Goal: Use online tool/utility: Utilize a website feature to perform a specific function

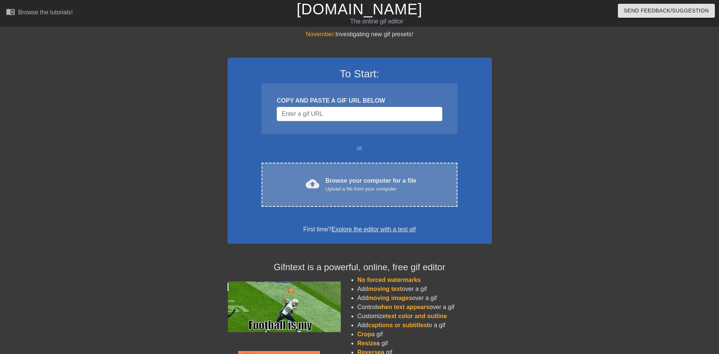
click at [316, 186] on span "cloud_upload" at bounding box center [313, 184] width 14 height 14
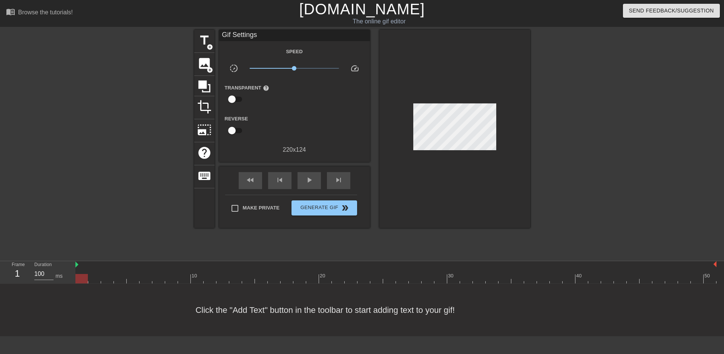
drag, startPoint x: 78, startPoint y: 276, endPoint x: 79, endPoint y: 284, distance: 8.7
click at [79, 284] on div "menu_book Browse the tutorials! [DOMAIN_NAME] The online gif editor Send Feedba…" at bounding box center [362, 168] width 724 height 336
click at [45, 275] on input "100" at bounding box center [43, 274] width 19 height 12
click at [98, 276] on div at bounding box center [395, 278] width 641 height 9
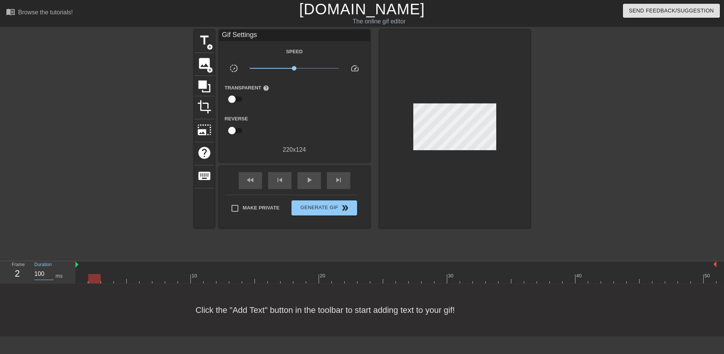
click at [46, 275] on input "100" at bounding box center [43, 274] width 19 height 12
click at [80, 279] on div at bounding box center [395, 278] width 641 height 9
click at [309, 178] on span "play_arrow" at bounding box center [309, 179] width 9 height 9
click at [252, 179] on span "fast_rewind" at bounding box center [250, 179] width 9 height 9
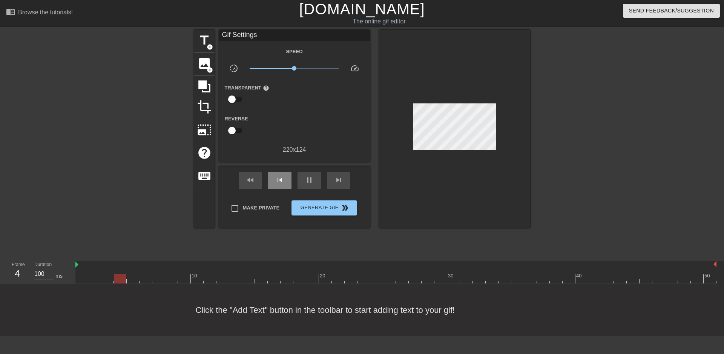
click at [269, 180] on div "skip_previous" at bounding box center [279, 180] width 23 height 17
click at [249, 181] on span "fast_rewind" at bounding box center [250, 179] width 9 height 9
click at [304, 184] on div "pause" at bounding box center [309, 180] width 23 height 17
click at [243, 181] on div "fast_rewind" at bounding box center [250, 180] width 23 height 17
click at [43, 275] on input "150" at bounding box center [43, 274] width 19 height 12
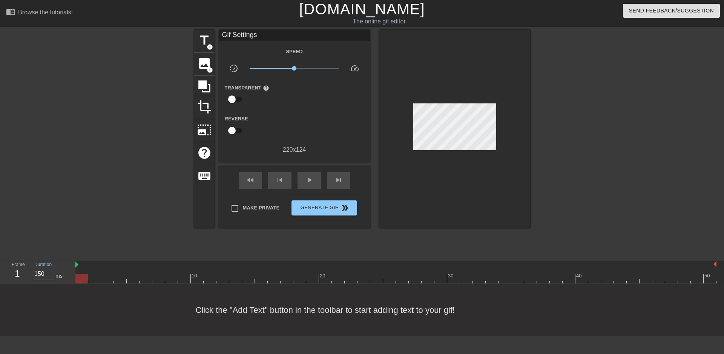
click at [43, 275] on input "150" at bounding box center [43, 274] width 19 height 12
click at [95, 274] on div at bounding box center [395, 278] width 641 height 9
click at [42, 275] on input "100" at bounding box center [43, 274] width 19 height 12
paste input "2"
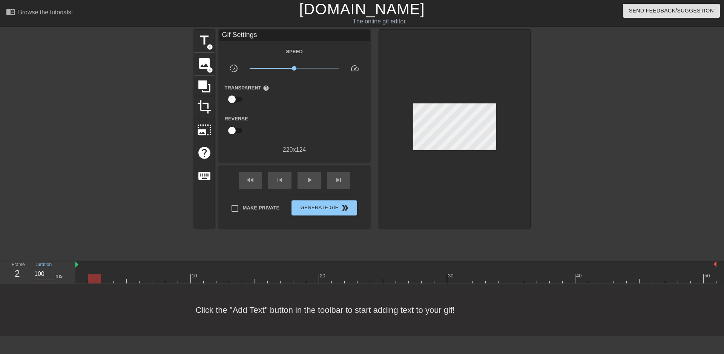
click at [113, 278] on div at bounding box center [395, 278] width 641 height 9
click at [38, 273] on input "100" at bounding box center [43, 274] width 19 height 12
paste input "2"
click at [120, 275] on div at bounding box center [395, 278] width 641 height 9
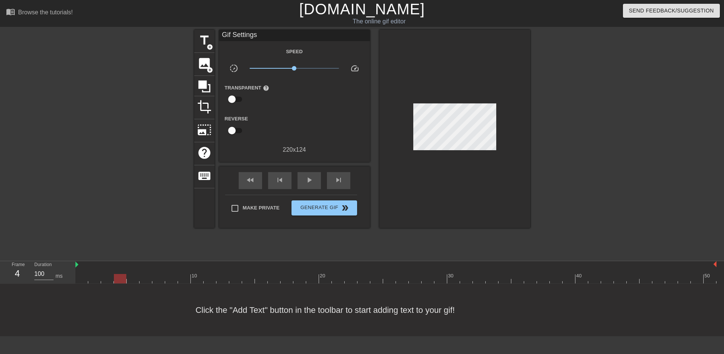
click at [26, 266] on div "Frame 4" at bounding box center [17, 272] width 23 height 22
click at [37, 272] on input "100" at bounding box center [43, 274] width 19 height 12
paste input "2"
click at [133, 278] on div at bounding box center [395, 278] width 641 height 9
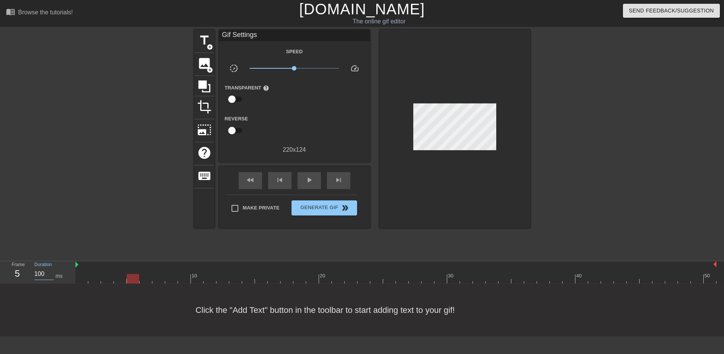
click at [39, 272] on input "100" at bounding box center [43, 274] width 19 height 12
click at [145, 276] on div at bounding box center [395, 278] width 641 height 9
click at [41, 274] on input "100" at bounding box center [43, 274] width 19 height 12
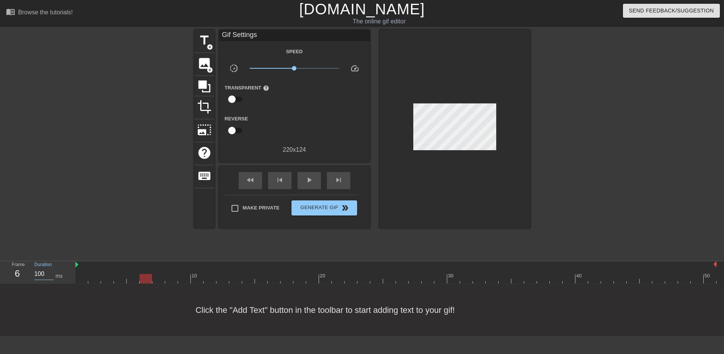
paste input "2"
click at [157, 279] on div at bounding box center [395, 278] width 641 height 9
click at [40, 272] on input "100" at bounding box center [43, 274] width 19 height 12
paste input "2"
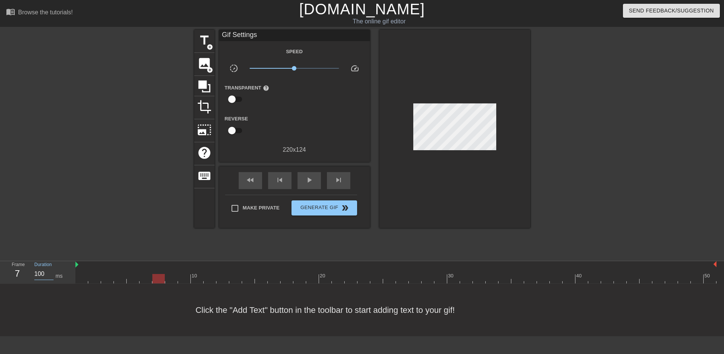
click at [170, 280] on div at bounding box center [395, 278] width 641 height 9
click at [36, 275] on input "100" at bounding box center [43, 274] width 19 height 12
paste input "2"
click at [181, 281] on div at bounding box center [395, 278] width 641 height 9
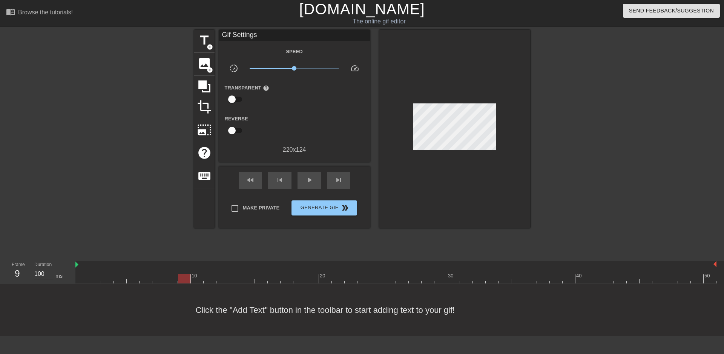
click at [40, 274] on input "100" at bounding box center [43, 274] width 19 height 12
paste input "2"
click at [200, 281] on div at bounding box center [395, 278] width 641 height 9
click at [39, 273] on input "100" at bounding box center [43, 274] width 19 height 12
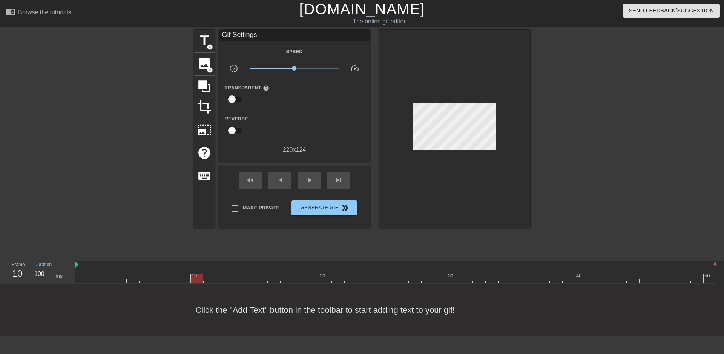
click at [39, 273] on input "100" at bounding box center [43, 274] width 19 height 12
paste input "2"
click at [211, 281] on div at bounding box center [395, 278] width 641 height 9
click at [41, 271] on input "100" at bounding box center [43, 274] width 19 height 12
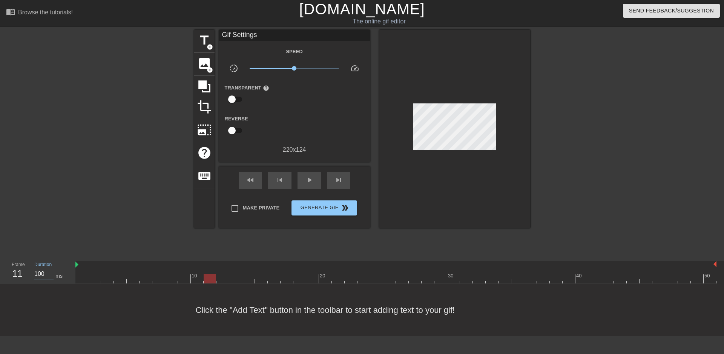
paste input "2"
click at [221, 279] on div at bounding box center [395, 278] width 641 height 9
click at [221, 279] on div at bounding box center [223, 278] width 12 height 9
click at [37, 270] on input "100" at bounding box center [43, 274] width 19 height 12
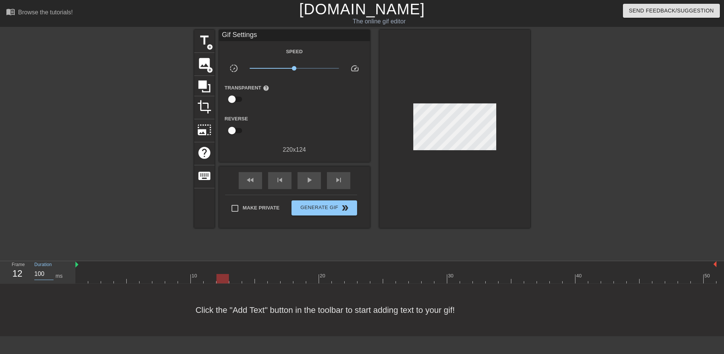
paste input "2"
click at [233, 277] on div at bounding box center [395, 278] width 641 height 9
click at [38, 273] on input "100" at bounding box center [43, 274] width 19 height 12
paste input "2"
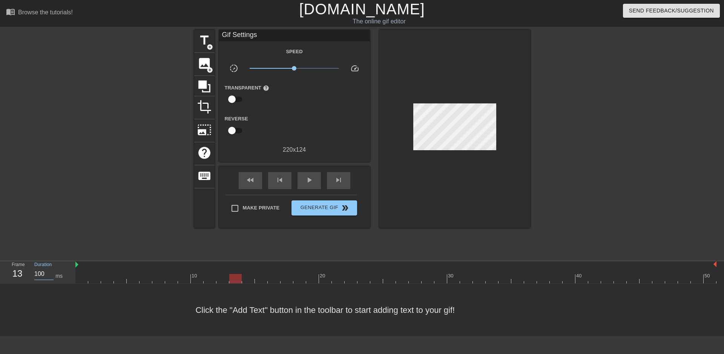
click at [246, 278] on div at bounding box center [395, 278] width 641 height 9
click at [39, 272] on input "100" at bounding box center [43, 274] width 19 height 12
paste input "2"
click at [261, 280] on div at bounding box center [395, 278] width 641 height 9
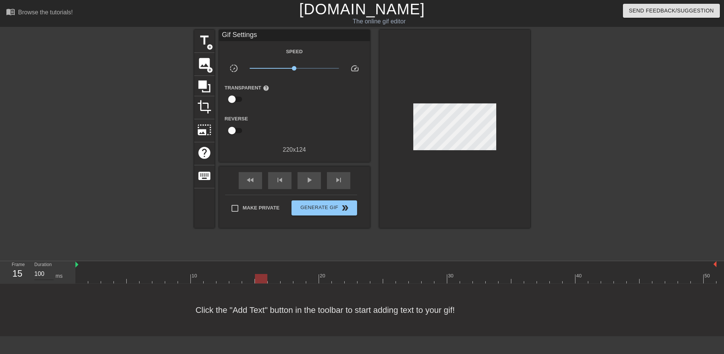
click at [40, 273] on input "100" at bounding box center [43, 274] width 19 height 12
paste input "2"
click at [275, 283] on div at bounding box center [395, 278] width 641 height 9
click at [40, 272] on input "100" at bounding box center [43, 274] width 19 height 12
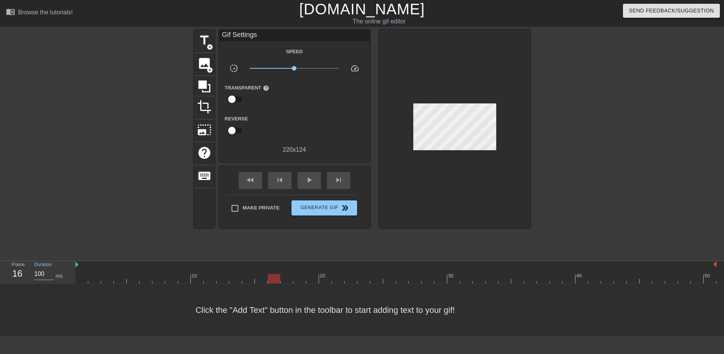
click at [40, 272] on input "100" at bounding box center [43, 274] width 19 height 12
paste input "2"
click at [287, 281] on div at bounding box center [395, 278] width 641 height 9
click at [39, 272] on input "100" at bounding box center [43, 274] width 19 height 12
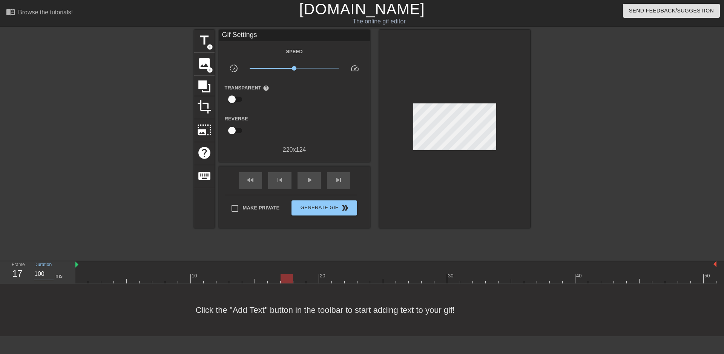
paste input "2"
click at [301, 281] on div at bounding box center [395, 278] width 641 height 9
click at [34, 272] on div "Duration 100 ms" at bounding box center [51, 272] width 45 height 22
click at [40, 273] on input "100" at bounding box center [43, 274] width 19 height 12
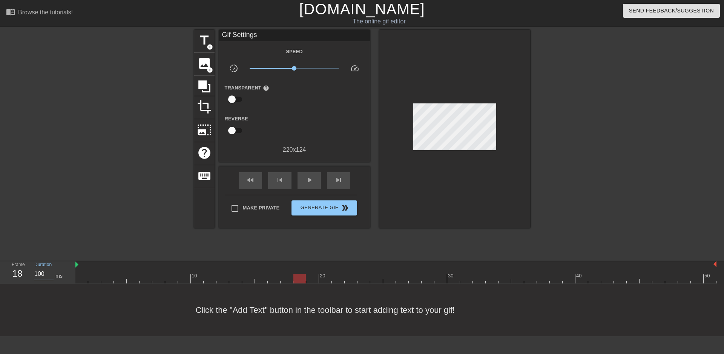
paste input "2"
click at [315, 280] on div at bounding box center [395, 278] width 641 height 9
click at [40, 275] on input "100" at bounding box center [43, 274] width 19 height 12
paste input "2"
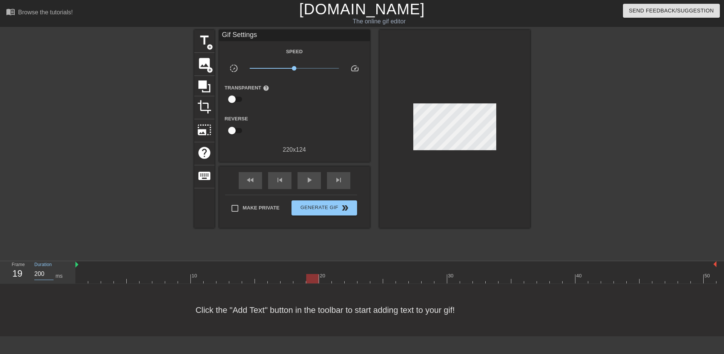
click at [327, 281] on div at bounding box center [395, 278] width 641 height 9
click at [305, 186] on div "play_arrow" at bounding box center [309, 180] width 23 height 17
click at [280, 180] on span "skip_previous" at bounding box center [279, 179] width 9 height 9
click at [313, 177] on span "pause" at bounding box center [309, 179] width 9 height 9
click at [287, 180] on div "skip_previous" at bounding box center [279, 180] width 23 height 17
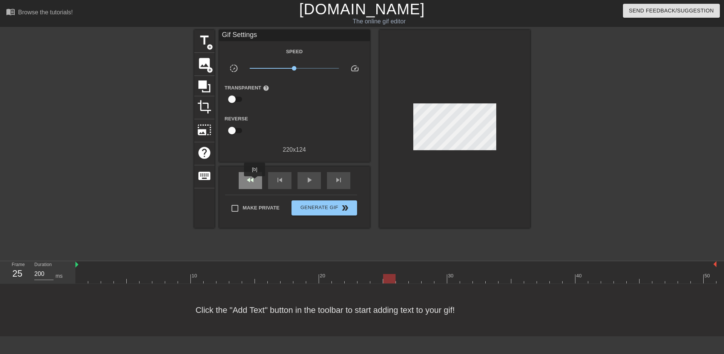
click at [252, 181] on span "fast_rewind" at bounding box center [250, 179] width 9 height 9
click at [40, 274] on input "200" at bounding box center [43, 274] width 19 height 12
click at [94, 275] on div at bounding box center [395, 278] width 641 height 9
click at [43, 275] on input "200" at bounding box center [43, 274] width 19 height 12
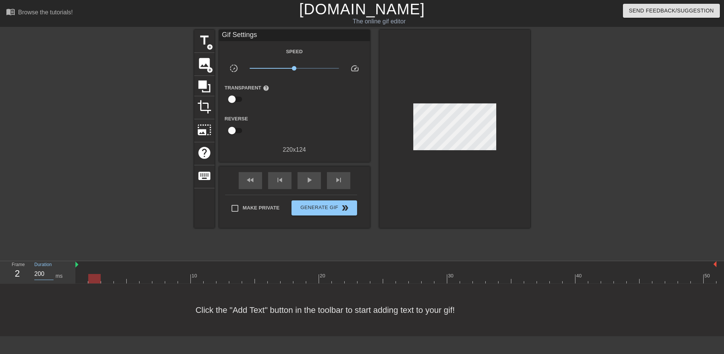
click at [42, 275] on input "200" at bounding box center [43, 274] width 19 height 12
paste input "15"
click at [108, 276] on div at bounding box center [395, 278] width 641 height 9
click at [46, 275] on input "200" at bounding box center [43, 274] width 19 height 12
click at [40, 274] on input "200" at bounding box center [43, 274] width 19 height 12
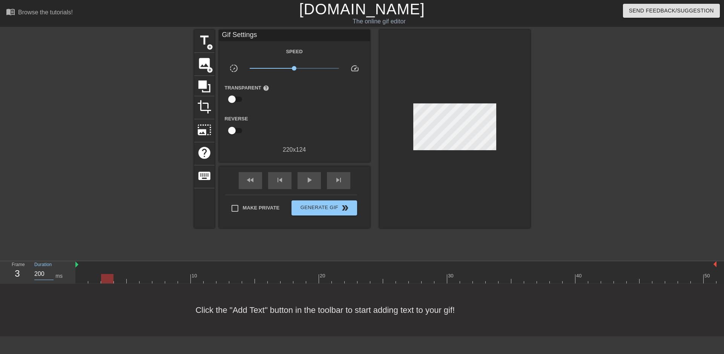
click at [40, 274] on input "200" at bounding box center [43, 274] width 19 height 12
paste input "15"
click at [130, 279] on div at bounding box center [395, 278] width 641 height 9
click at [120, 277] on div at bounding box center [395, 278] width 641 height 9
click at [40, 274] on input "200" at bounding box center [43, 274] width 19 height 12
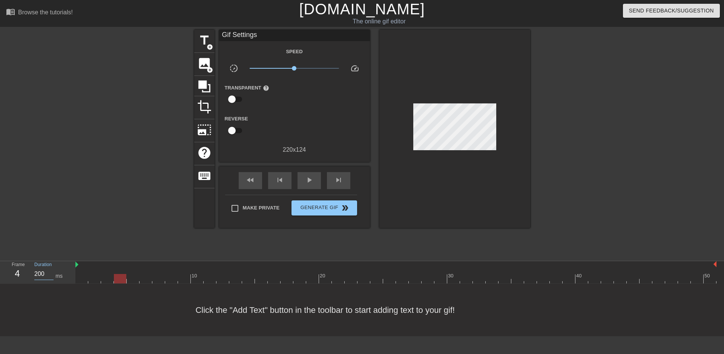
click at [40, 274] on input "200" at bounding box center [43, 274] width 19 height 12
paste input "15"
click at [134, 275] on div at bounding box center [395, 278] width 641 height 9
click at [41, 273] on input "200" at bounding box center [43, 274] width 19 height 12
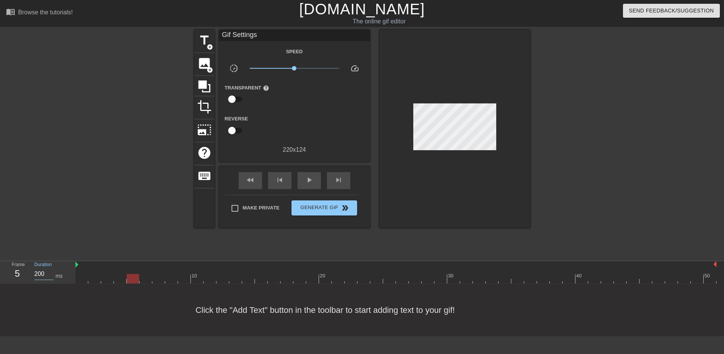
paste input "15"
click at [149, 278] on div at bounding box center [395, 278] width 641 height 9
click at [39, 274] on input "200" at bounding box center [43, 274] width 19 height 12
paste input "15"
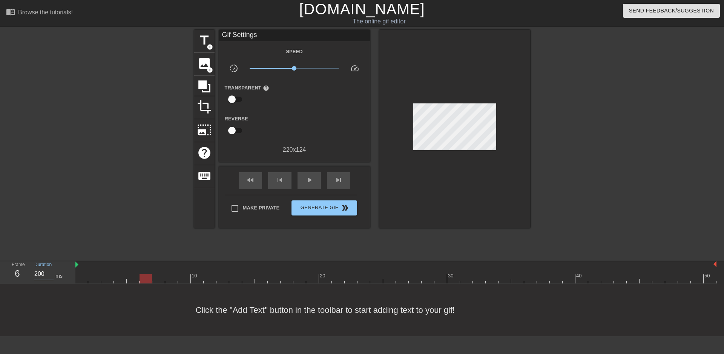
click at [157, 275] on div at bounding box center [395, 278] width 641 height 9
click at [42, 272] on input "200" at bounding box center [43, 274] width 19 height 12
paste input "15"
click at [169, 277] on div at bounding box center [395, 278] width 641 height 9
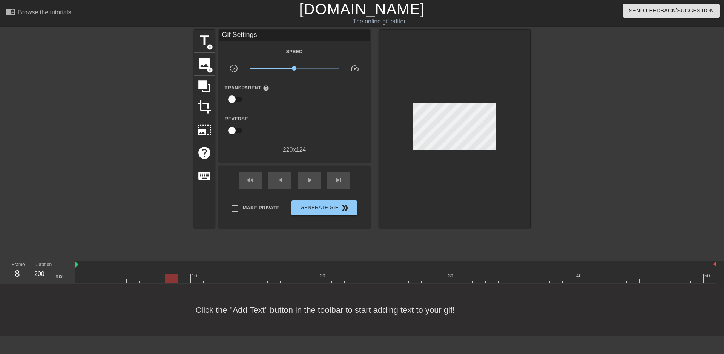
click at [43, 273] on input "200" at bounding box center [43, 274] width 19 height 12
paste input "15"
click at [185, 280] on div at bounding box center [395, 278] width 641 height 9
click at [39, 273] on input "200" at bounding box center [43, 274] width 19 height 12
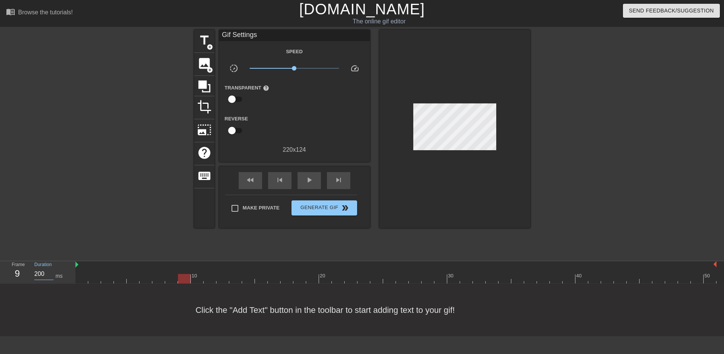
click at [39, 273] on input "200" at bounding box center [43, 274] width 19 height 12
paste input "15"
click at [197, 281] on div at bounding box center [395, 278] width 641 height 9
click at [34, 273] on input "200" at bounding box center [43, 274] width 19 height 12
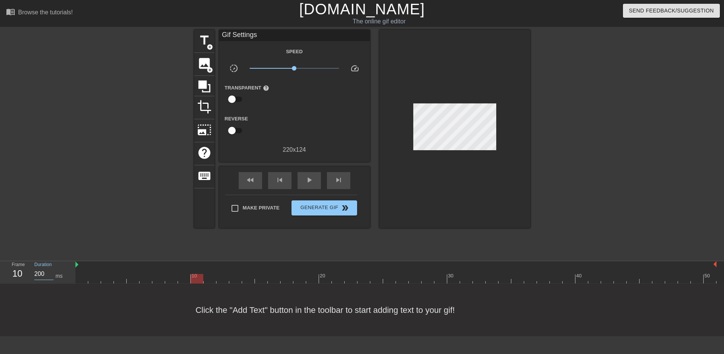
paste input "15"
click at [208, 275] on div at bounding box center [395, 278] width 641 height 9
click at [42, 273] on input "200" at bounding box center [43, 274] width 19 height 12
paste input "15"
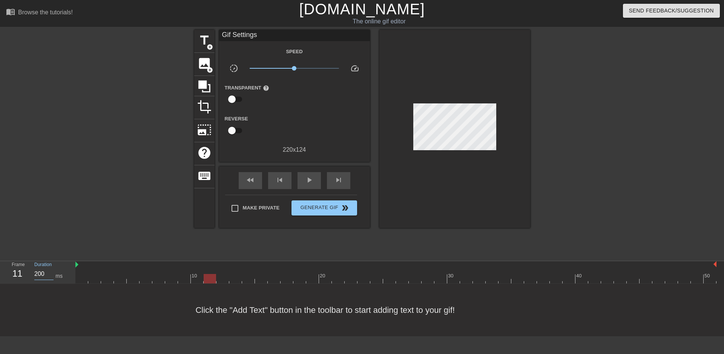
click at [219, 280] on div at bounding box center [395, 278] width 641 height 9
click at [34, 273] on div "Duration 200 ms" at bounding box center [51, 272] width 45 height 22
click at [38, 273] on input "200" at bounding box center [43, 274] width 19 height 12
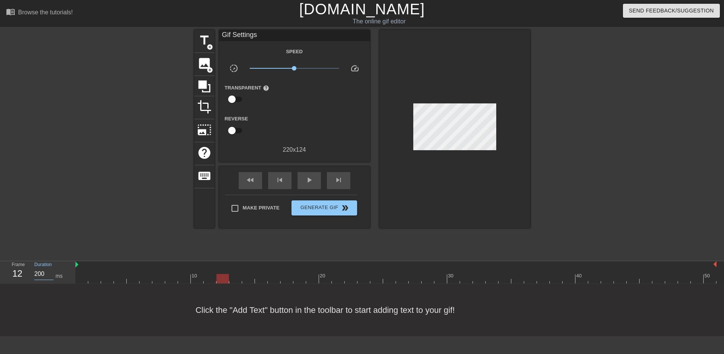
paste input "15"
click at [232, 282] on div at bounding box center [395, 278] width 641 height 9
click at [38, 273] on input "200" at bounding box center [43, 274] width 19 height 12
paste input "15"
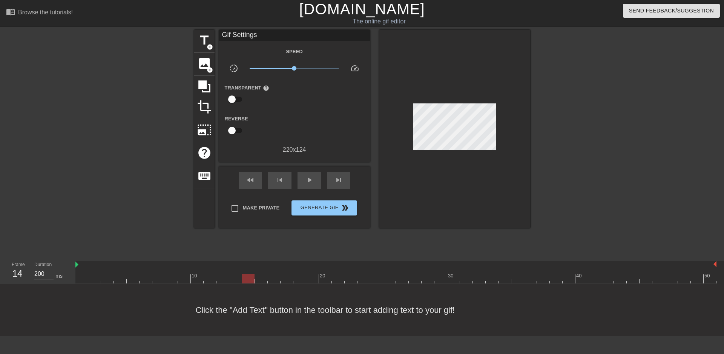
click at [246, 280] on div at bounding box center [395, 278] width 641 height 9
click at [34, 274] on input "200" at bounding box center [43, 274] width 19 height 12
paste input "15"
click at [264, 279] on div at bounding box center [395, 278] width 641 height 9
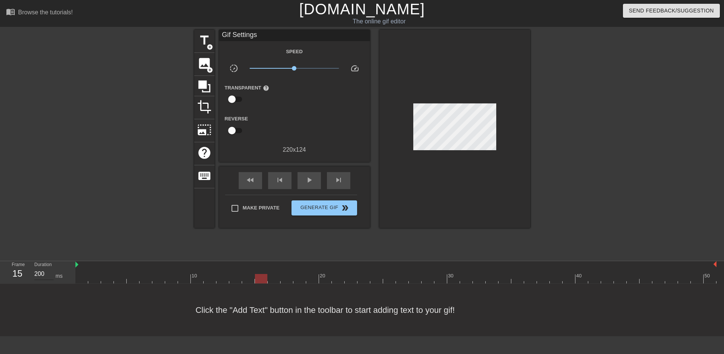
click at [36, 275] on input "200" at bounding box center [43, 274] width 19 height 12
paste input "15"
click at [273, 281] on div at bounding box center [395, 278] width 641 height 9
click at [40, 273] on input "200" at bounding box center [43, 274] width 19 height 12
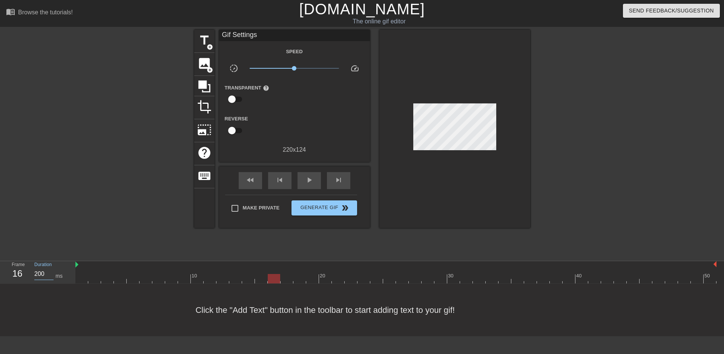
click at [40, 273] on input "200" at bounding box center [43, 274] width 19 height 12
paste input "15"
click at [287, 282] on div at bounding box center [395, 278] width 641 height 9
click at [39, 274] on input "200" at bounding box center [43, 274] width 19 height 12
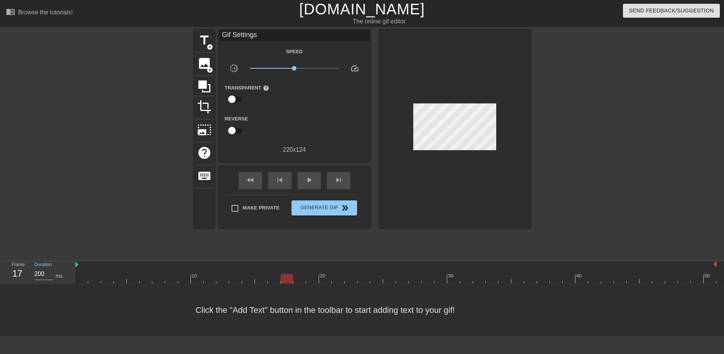
paste input "15"
click at [300, 281] on div at bounding box center [395, 278] width 641 height 9
click at [40, 273] on input "200" at bounding box center [43, 274] width 19 height 12
drag, startPoint x: 40, startPoint y: 273, endPoint x: 44, endPoint y: 273, distance: 4.5
click at [40, 273] on input "200" at bounding box center [43, 274] width 19 height 12
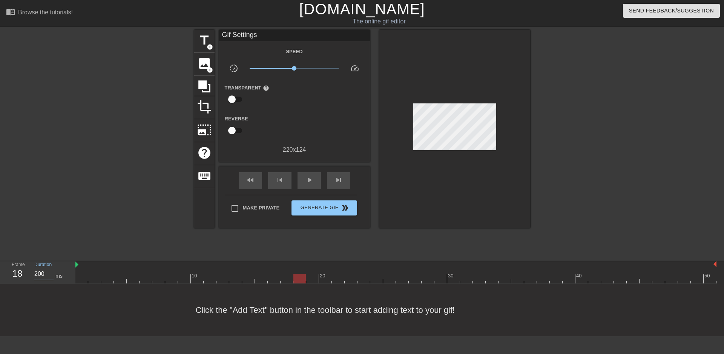
paste input "15"
click at [316, 279] on div at bounding box center [395, 278] width 641 height 9
click at [37, 273] on input "200" at bounding box center [43, 274] width 19 height 12
paste input "15"
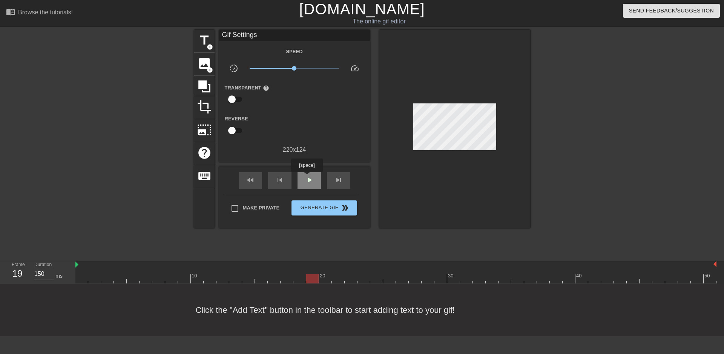
click at [307, 177] on span "play_arrow" at bounding box center [309, 179] width 9 height 9
click at [305, 175] on span "pause" at bounding box center [309, 179] width 9 height 9
click at [212, 51] on div "title add_circle" at bounding box center [204, 41] width 20 height 23
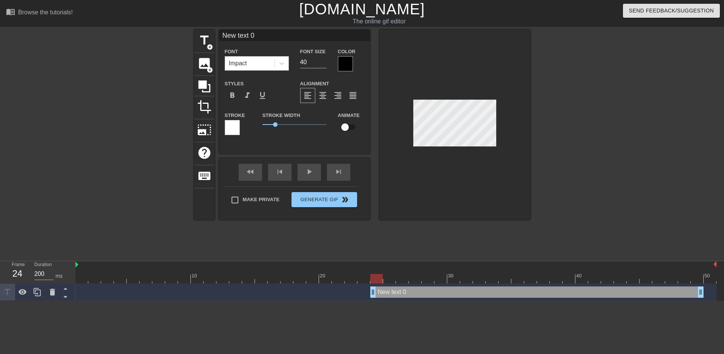
type input "150"
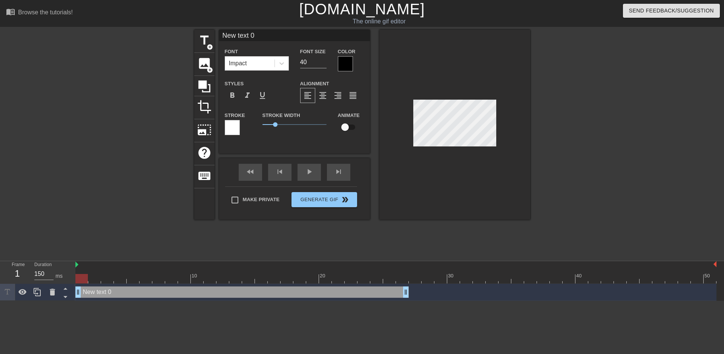
drag, startPoint x: 430, startPoint y: 295, endPoint x: 101, endPoint y: 283, distance: 329.5
click at [103, 283] on div "10 20 30 40 50 New text 0 drag_handle drag_handle" at bounding box center [399, 281] width 649 height 40
click at [316, 60] on input "40" at bounding box center [313, 62] width 26 height 12
click at [343, 65] on div at bounding box center [345, 63] width 15 height 15
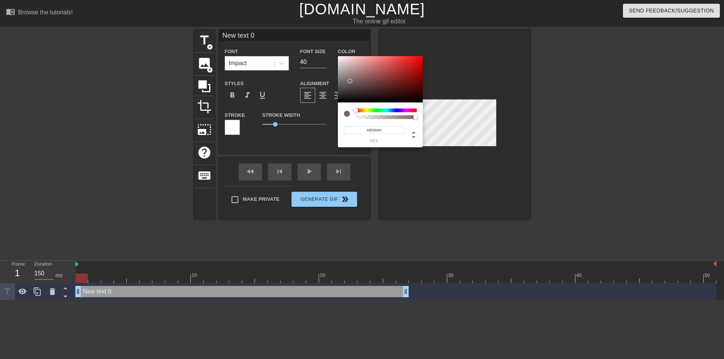
drag, startPoint x: 350, startPoint y: 81, endPoint x: 341, endPoint y: 68, distance: 16.8
click at [344, 72] on div at bounding box center [380, 79] width 85 height 47
type input "#FFFFFF"
drag, startPoint x: 341, startPoint y: 68, endPoint x: 319, endPoint y: 39, distance: 36.1
click at [321, 40] on div "#FFFFFF hex" at bounding box center [362, 179] width 724 height 359
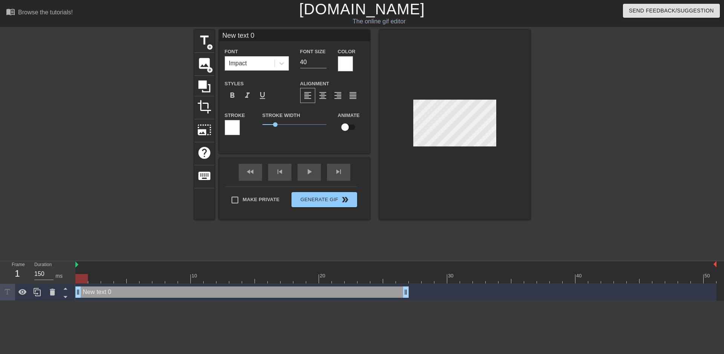
click at [232, 122] on div at bounding box center [232, 127] width 15 height 15
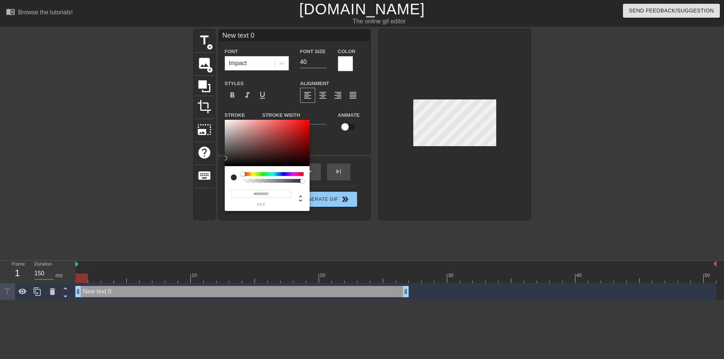
type input "#000000"
drag, startPoint x: 255, startPoint y: 141, endPoint x: 177, endPoint y: 210, distance: 104.2
click at [186, 200] on div "#000000 hex" at bounding box center [362, 179] width 724 height 359
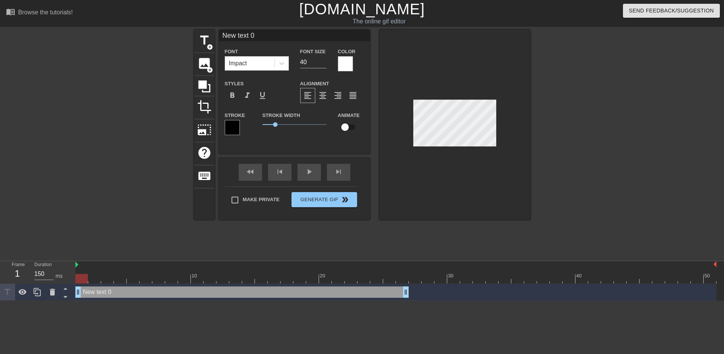
scroll to position [1, 2]
type input "T"
type textarea "T"
type input "Th"
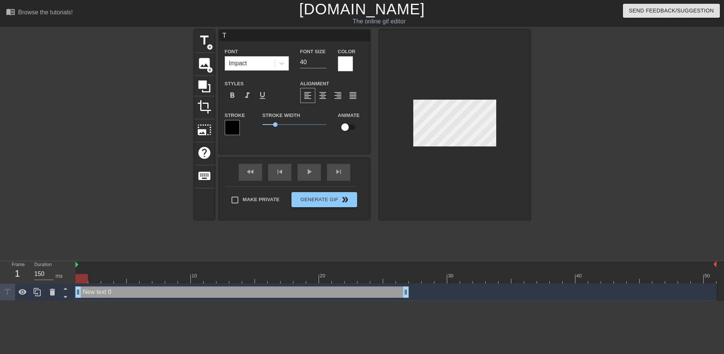
type textarea "Th"
type input "The"
type textarea "The"
type input "Ther"
type textarea "Ther"
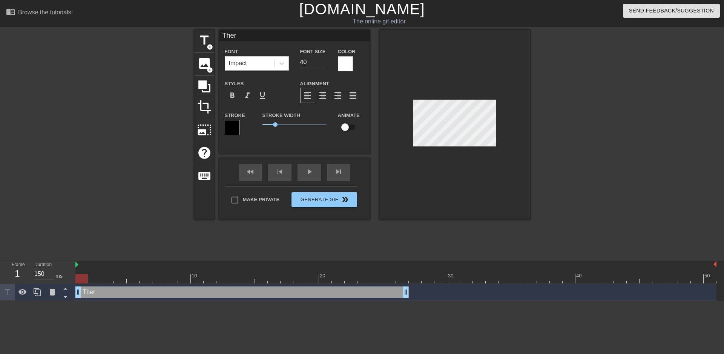
type input "Thera"
type textarea "Thera"
type input "Therap"
type textarea "Therap"
type input "Therapy"
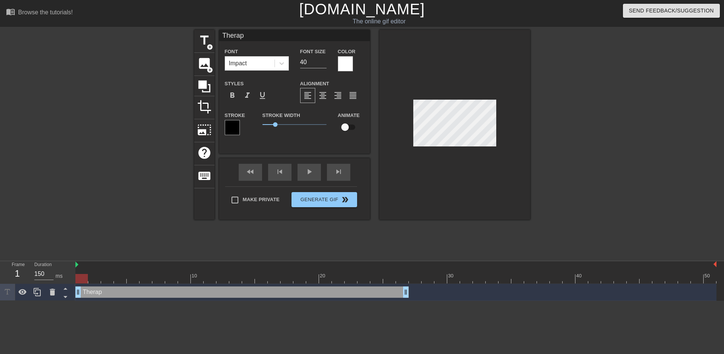
type textarea "Therapy"
type input "Therapy?"
type textarea "Therapy?"
type input "Therapy?"
type textarea "Therapy?"
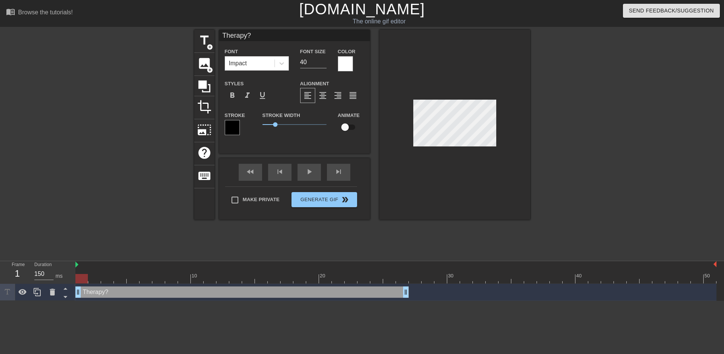
type input "Therapy? B"
type textarea "Therapy? B"
type input "Therapy? Be"
type textarea "Therapy? Be"
type input "Therapy? Bes"
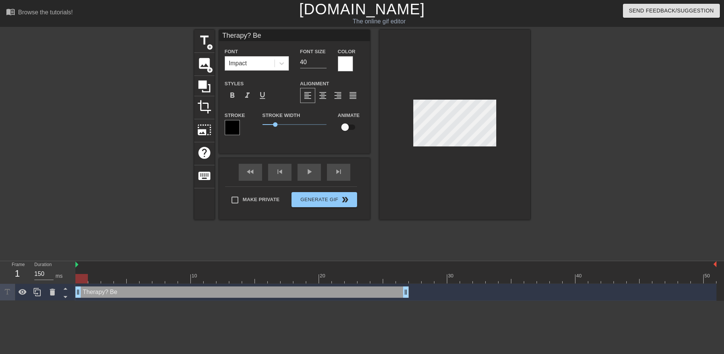
type textarea "Therapy? Bes"
type input "Therapy? Best"
type textarea "Therapy? Best"
type input "Therapy? Best"
type textarea "Therapy? Best"
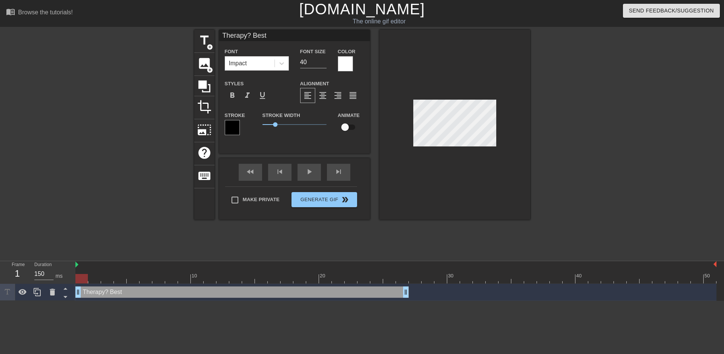
type input "Therapy? Best I"
type textarea "Therapy? Best I"
type input "Therapy? Best I"
type textarea "Therapy? Best I"
type input "Therapy? Best I c"
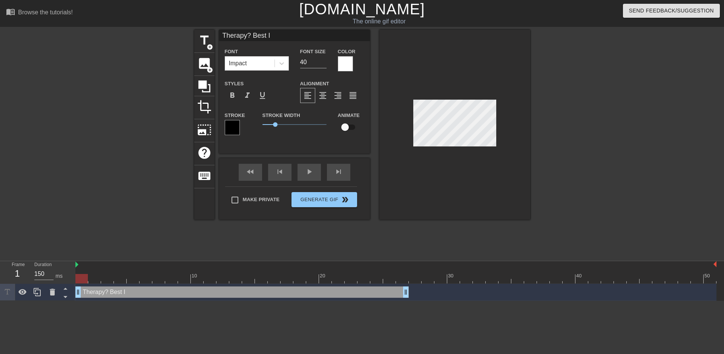
type textarea "Therapy? Best I c"
type input "Therapy? Best I ca"
type textarea "Therapy? Best I ca"
type input "Therapy? Best I can"
type textarea "Therapy? Best I can"
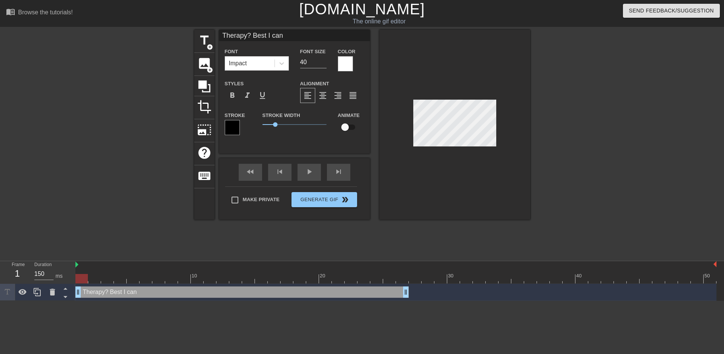
type input "Therapy? Best I can"
type textarea "Therapy? Best I can"
type input "Therapy? Best I can d"
type textarea "Therapy? Best I can d"
type input "Therapy? Best I can do"
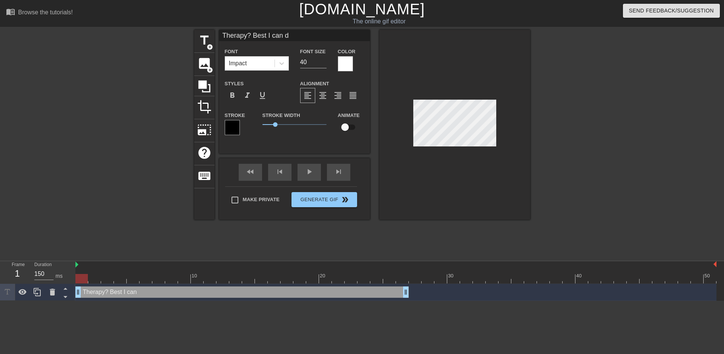
type textarea "Therapy? Best I can do"
type input "Therapy? Best I can do"
type textarea "Therapy? Best I can do"
type input "Therapy? Best I can do i"
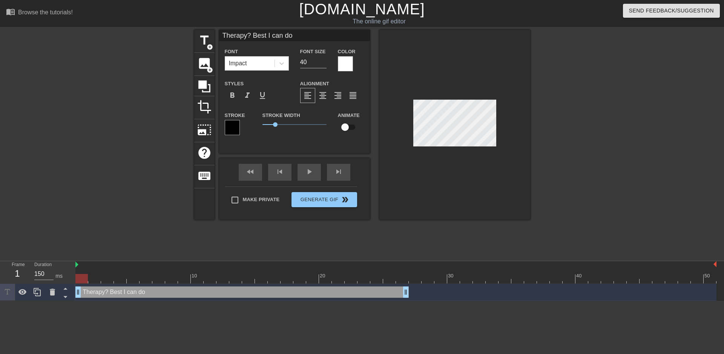
type textarea "Therapy? Best I can do i"
type input "Therapy? Best I can do is"
type textarea "Therapy? Best I can do is"
type input "Therapy? Best I can do is"
type textarea "Therapy? Best I can do is"
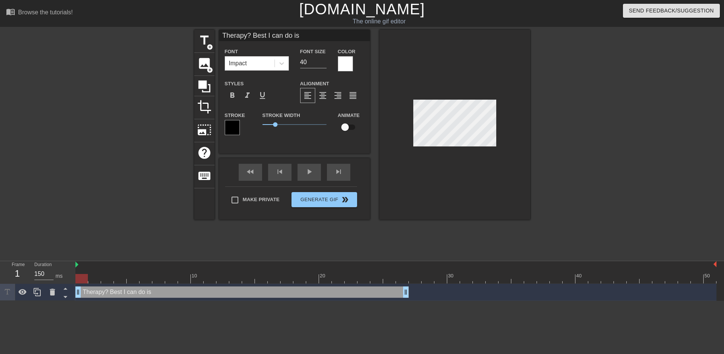
type input "Therapy? Best I can do is G"
type textarea "Therapy? Best I can do is G"
type input "Therapy? Best I can do is Gr"
type textarea "Therapy? Best I can do is Gr"
type input "Therapy? Best I can do is Gri"
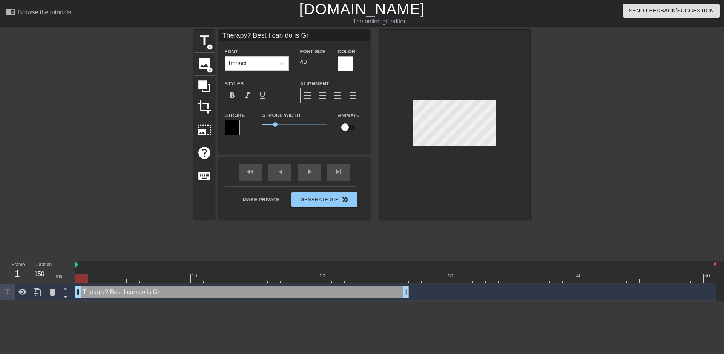
type textarea "Therapy? Best I can do is Gri"
type input "Therapy? Best I can do is Grim"
type textarea "Therapy? Best I can do is Grim"
type input "Therapy? Best I can do is Grima"
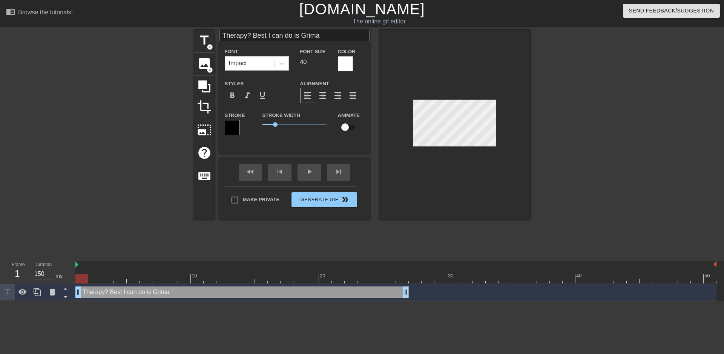
type textarea "Therapy? Best I can do is Grima"
click at [285, 37] on input "Therapy? Best I can do is Grima" at bounding box center [294, 35] width 151 height 11
click at [323, 62] on input "39" at bounding box center [313, 62] width 26 height 12
click at [323, 62] on input "38" at bounding box center [313, 62] width 26 height 12
click at [323, 62] on input "37" at bounding box center [313, 62] width 26 height 12
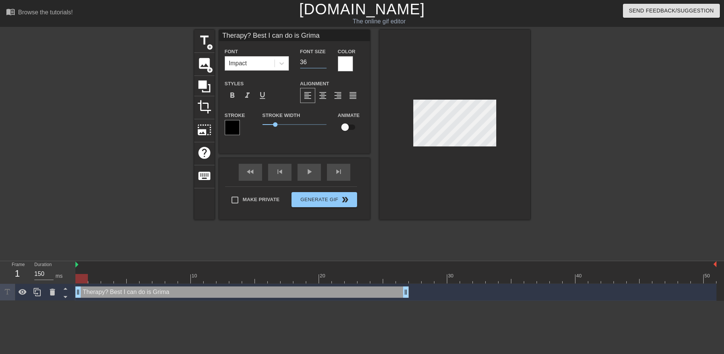
click at [323, 62] on input "36" at bounding box center [313, 62] width 26 height 12
click at [323, 62] on input "35" at bounding box center [313, 62] width 26 height 12
click at [323, 62] on input "34" at bounding box center [313, 62] width 26 height 12
click at [323, 62] on input "33" at bounding box center [313, 62] width 26 height 12
click at [323, 62] on input "32" at bounding box center [313, 62] width 26 height 12
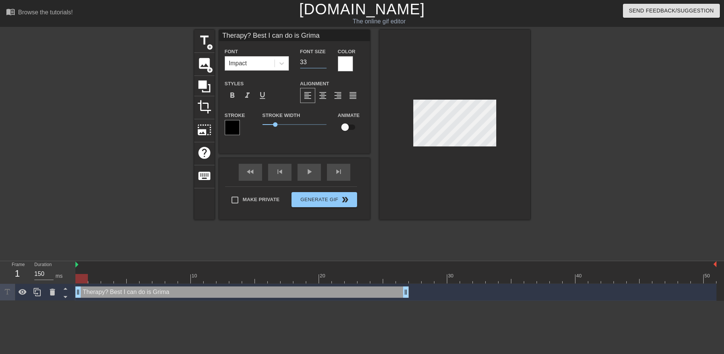
click at [322, 61] on input "33" at bounding box center [313, 62] width 26 height 12
click at [322, 61] on input "34" at bounding box center [313, 62] width 26 height 12
type input "35"
click at [322, 61] on input "35" at bounding box center [313, 62] width 26 height 12
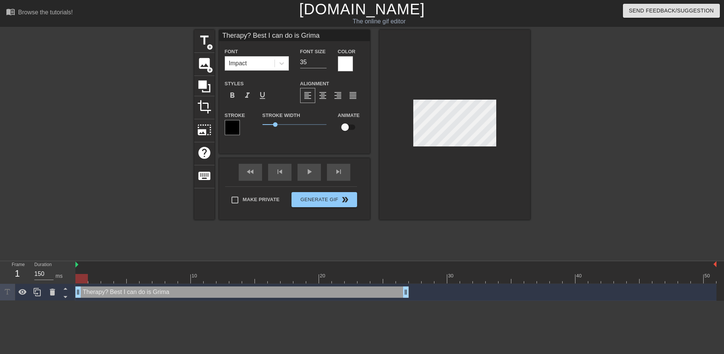
type input "Therapy? Best I can do is Grima"
type textarea "Therapy? Best I can do is Grima"
click at [327, 96] on span "format_align_center" at bounding box center [322, 95] width 9 height 9
click at [314, 64] on input "35" at bounding box center [313, 62] width 26 height 12
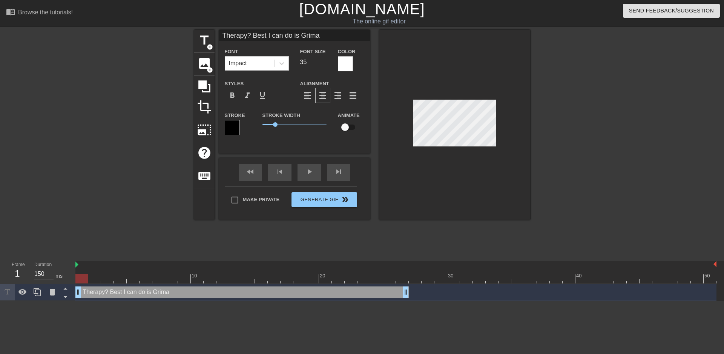
type input "Therapy? Best I can do is Grima"
type input "34"
click at [323, 64] on input "34" at bounding box center [313, 62] width 26 height 12
type input "Therapy? Best I can do is Grima"
type input "33"
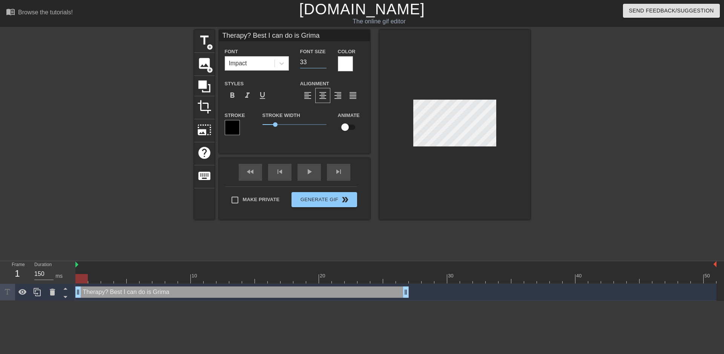
click at [323, 64] on input "33" at bounding box center [313, 62] width 26 height 12
type input "Therapy? Best I can do is Grima"
type input "32"
click at [323, 64] on input "32" at bounding box center [313, 62] width 26 height 12
type input "Therapy? Best I can do is Grima"
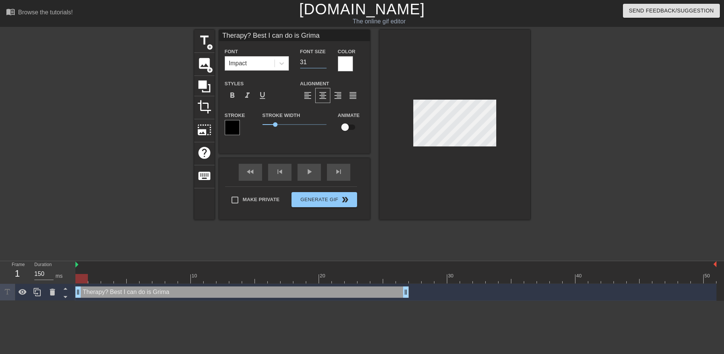
type input "31"
click at [323, 64] on input "31" at bounding box center [313, 62] width 26 height 12
type input "Therapy? Best I can do is Grima"
type input "30"
click at [323, 64] on input "30" at bounding box center [313, 62] width 26 height 12
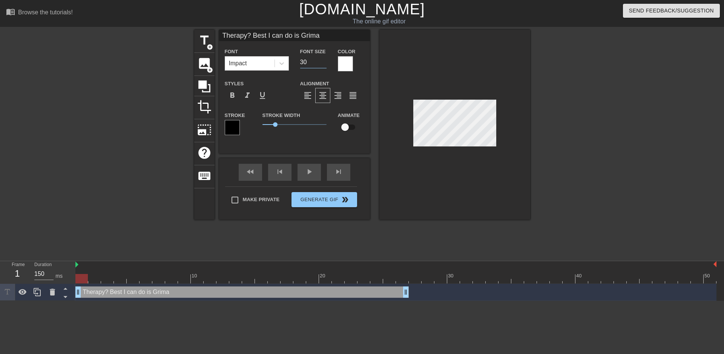
type input "Therapy? Best I can do is Grima"
type input "29"
click at [323, 64] on input "29" at bounding box center [313, 62] width 26 height 12
type input "Therapy? Best I can do is Grima"
type input "28"
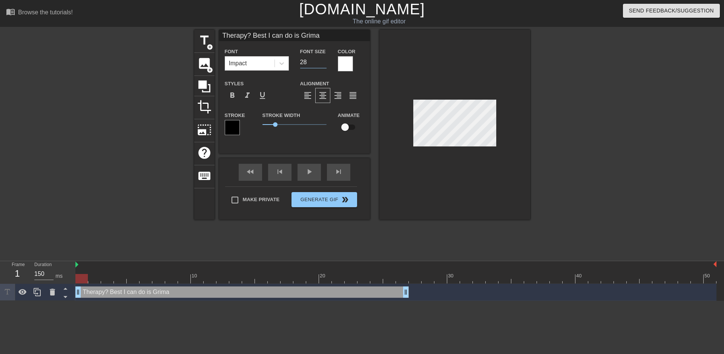
click at [323, 64] on input "28" at bounding box center [313, 62] width 26 height 12
type input "Therapy? Best I can do is Grima"
type input "27"
click at [323, 64] on input "27" at bounding box center [313, 62] width 26 height 12
type input "Therapy? Best I can do is Grima"
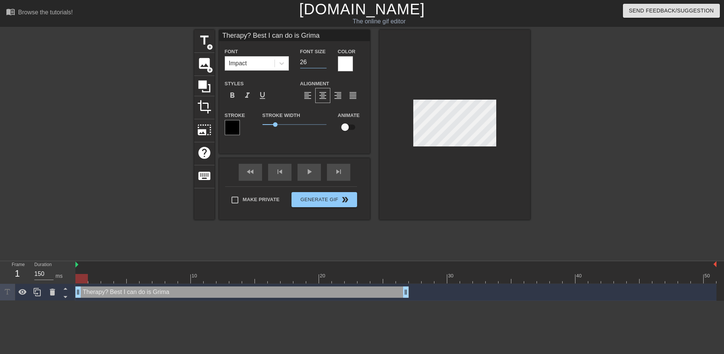
type input "26"
click at [323, 64] on input "26" at bounding box center [313, 62] width 26 height 12
type input "Therapy? Best I can do is Grima"
type input "25"
click at [323, 63] on input "25" at bounding box center [313, 62] width 26 height 12
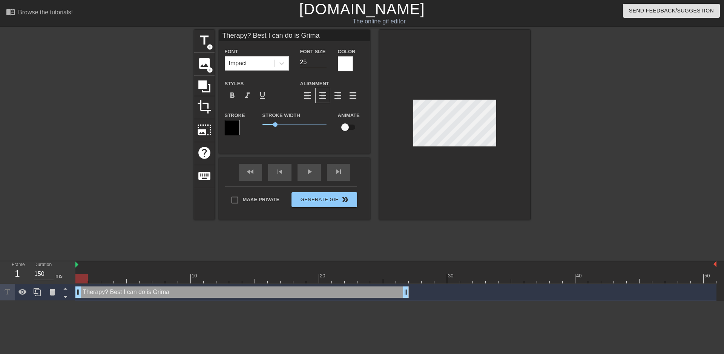
type input "Therapy? Best I can do is Grima"
type input "24"
click at [323, 63] on input "24" at bounding box center [313, 62] width 26 height 12
type input "Therapy? Best I can do is Grima"
type input "23"
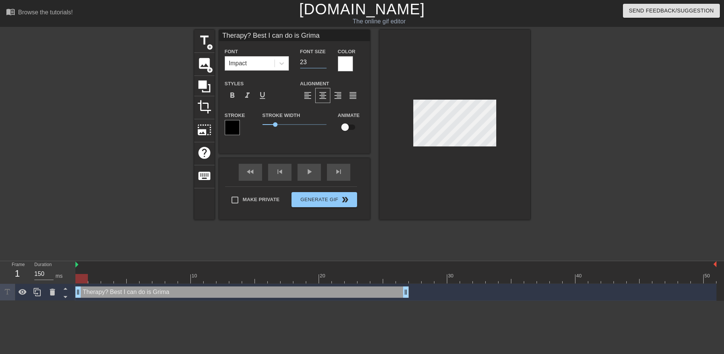
click at [323, 63] on input "23" at bounding box center [313, 62] width 26 height 12
type input "Therapy? Best I can do is Grima"
type input "22"
click at [323, 63] on input "22" at bounding box center [313, 62] width 26 height 12
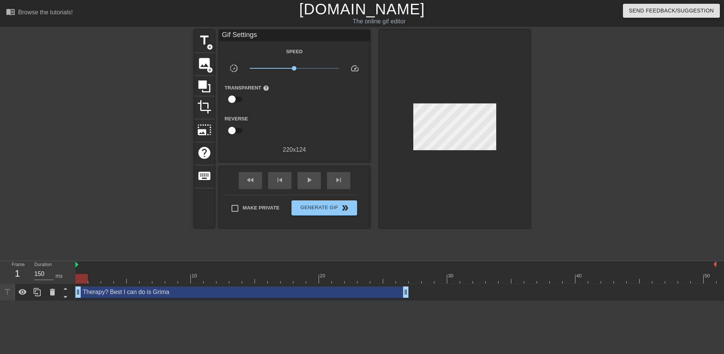
click at [457, 164] on div at bounding box center [454, 129] width 151 height 198
click at [413, 301] on html "menu_book Browse the tutorials! [DOMAIN_NAME] The online gif editor Send Feedba…" at bounding box center [362, 150] width 724 height 301
drag, startPoint x: 405, startPoint y: 289, endPoint x: 319, endPoint y: 287, distance: 86.4
click at [305, 177] on span "play_arrow" at bounding box center [309, 179] width 9 height 9
click at [81, 275] on div at bounding box center [395, 278] width 641 height 9
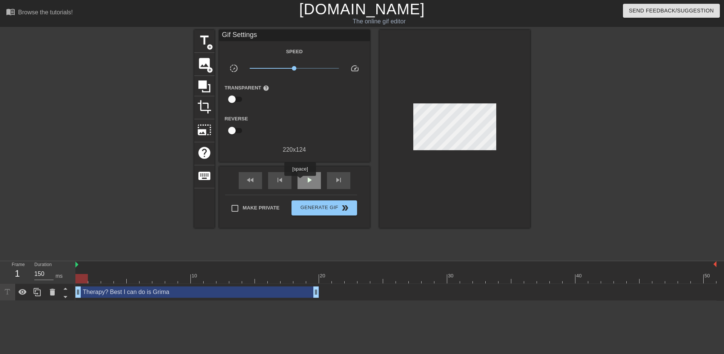
click at [302, 181] on div "play_arrow" at bounding box center [309, 180] width 23 height 17
click at [310, 180] on span "pause" at bounding box center [309, 179] width 9 height 9
type input "200"
click at [327, 278] on div at bounding box center [395, 278] width 641 height 9
click at [336, 278] on div at bounding box center [395, 278] width 641 height 9
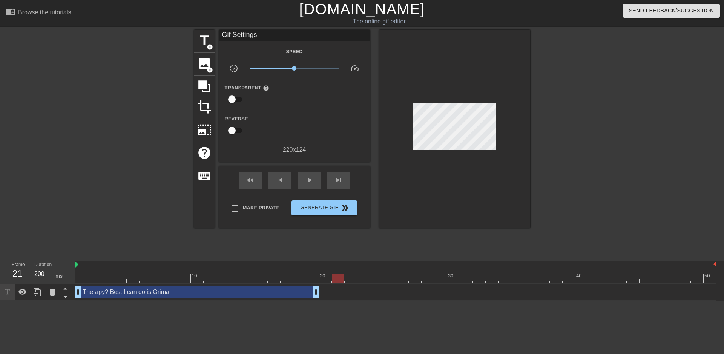
click at [322, 278] on div at bounding box center [395, 278] width 641 height 9
click at [209, 72] on span "add_circle" at bounding box center [210, 70] width 6 height 6
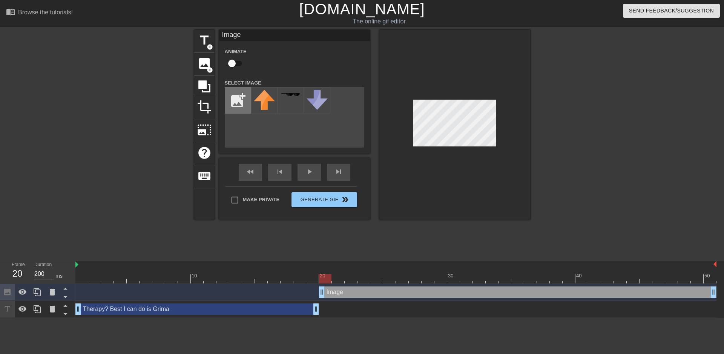
click at [237, 106] on input "file" at bounding box center [238, 101] width 26 height 26
type input "C:\fakepath\Theoden.png"
click at [263, 98] on img at bounding box center [264, 98] width 21 height 16
click at [471, 151] on div at bounding box center [454, 125] width 151 height 190
click at [460, 99] on div at bounding box center [454, 125] width 151 height 190
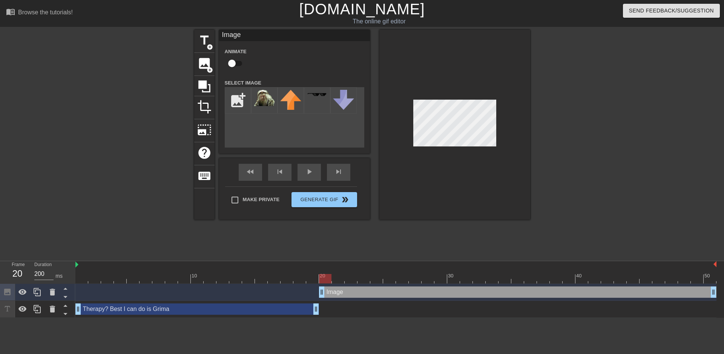
click at [493, 177] on div at bounding box center [454, 125] width 151 height 190
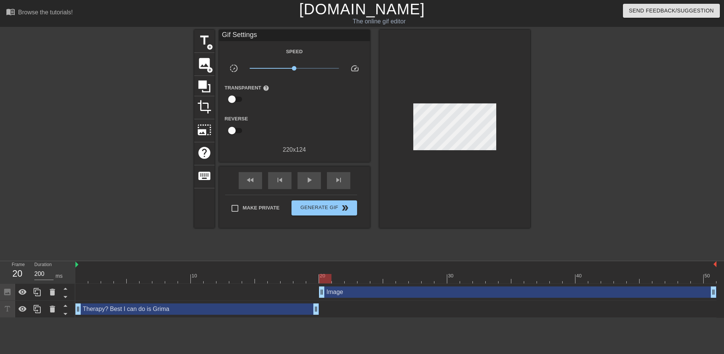
click at [557, 180] on div at bounding box center [595, 143] width 113 height 226
click at [576, 192] on div at bounding box center [595, 143] width 113 height 226
click at [209, 61] on span "image" at bounding box center [204, 63] width 14 height 14
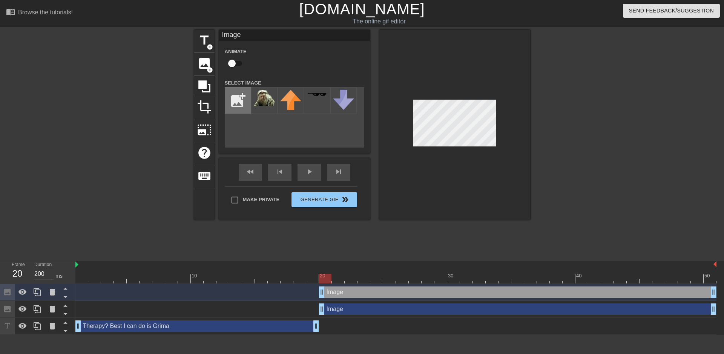
click at [233, 103] on input "file" at bounding box center [238, 101] width 26 height 26
type input "C:\fakepath\Grima.png"
click at [263, 97] on img at bounding box center [264, 103] width 21 height 26
click at [404, 127] on div at bounding box center [454, 125] width 151 height 190
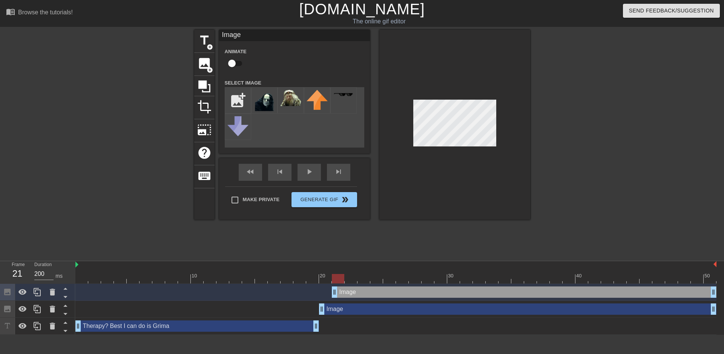
drag, startPoint x: 320, startPoint y: 289, endPoint x: 328, endPoint y: 289, distance: 8.3
click at [328, 289] on div "Image drag_handle drag_handle" at bounding box center [395, 291] width 641 height 11
click at [232, 63] on input "checkbox" at bounding box center [231, 63] width 43 height 14
checkbox input "true"
click at [570, 279] on div at bounding box center [395, 278] width 641 height 9
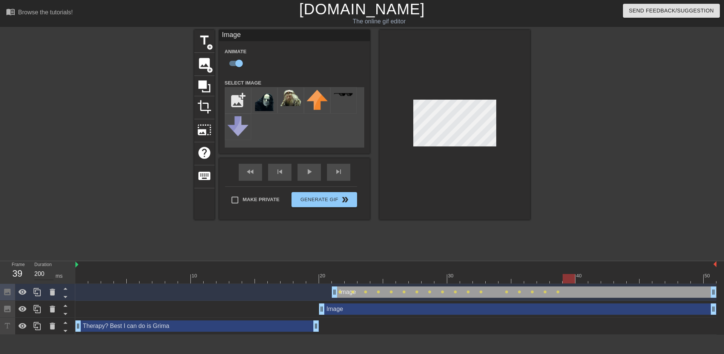
click at [44, 274] on input "200" at bounding box center [43, 274] width 19 height 12
click at [586, 278] on div at bounding box center [395, 278] width 641 height 9
click at [41, 274] on input "200" at bounding box center [43, 274] width 19 height 12
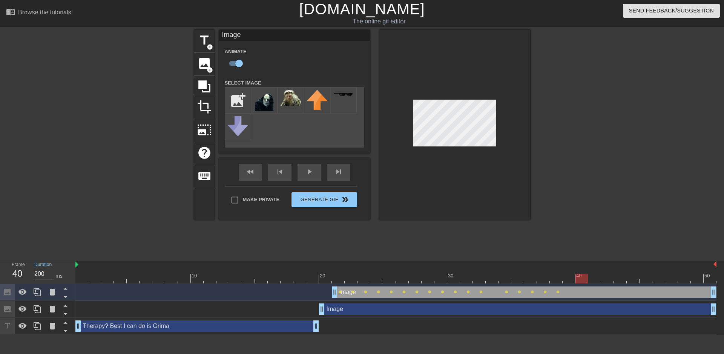
paste input "1"
click at [599, 283] on div at bounding box center [395, 278] width 641 height 9
click at [39, 276] on input "200" at bounding box center [43, 274] width 19 height 12
paste input "1"
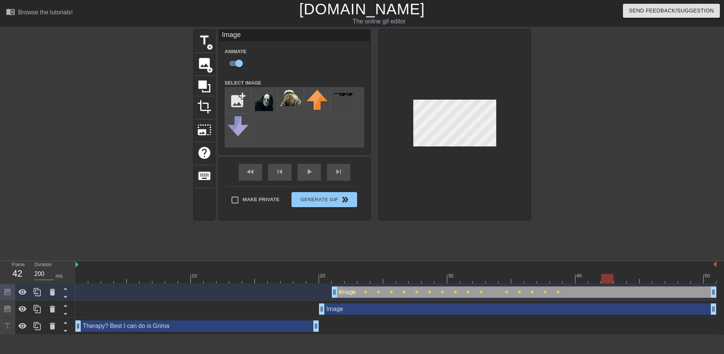
click at [603, 278] on div at bounding box center [395, 278] width 641 height 9
click at [38, 273] on input "200" at bounding box center [43, 274] width 19 height 12
paste input "1"
click at [620, 281] on div at bounding box center [395, 278] width 641 height 9
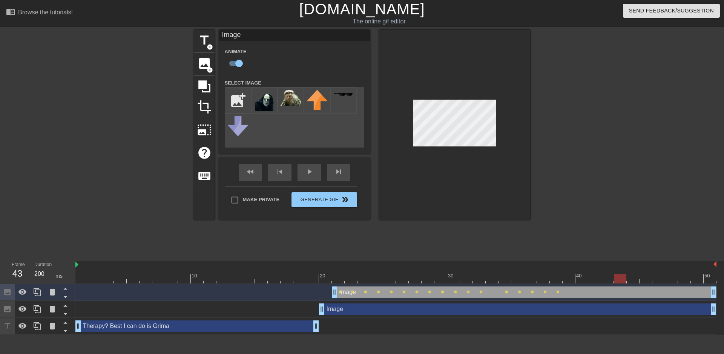
click at [38, 270] on input "200" at bounding box center [43, 274] width 19 height 12
paste input "1"
click at [633, 277] on div at bounding box center [395, 278] width 641 height 9
click at [37, 273] on input "200" at bounding box center [43, 274] width 19 height 12
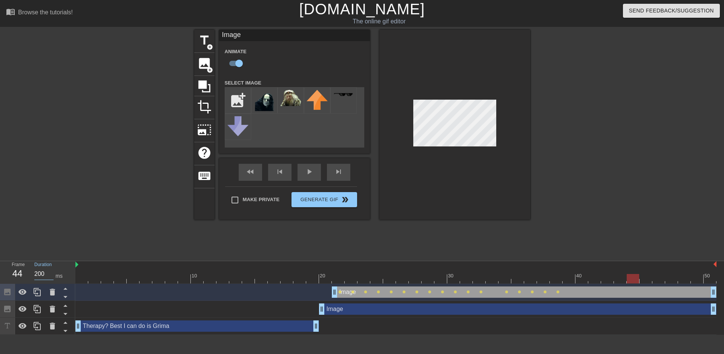
click at [37, 273] on input "200" at bounding box center [43, 274] width 19 height 12
paste input "1"
click at [646, 280] on div at bounding box center [395, 278] width 641 height 9
click at [38, 273] on input "200" at bounding box center [43, 274] width 19 height 12
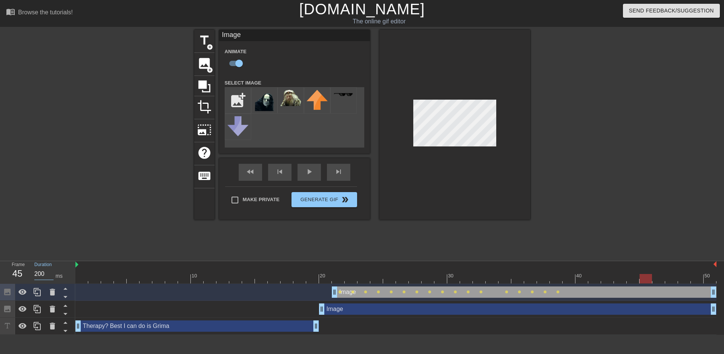
paste input "1"
click at [662, 281] on div at bounding box center [395, 278] width 641 height 9
click at [41, 272] on input "200" at bounding box center [43, 274] width 19 height 12
paste input "1"
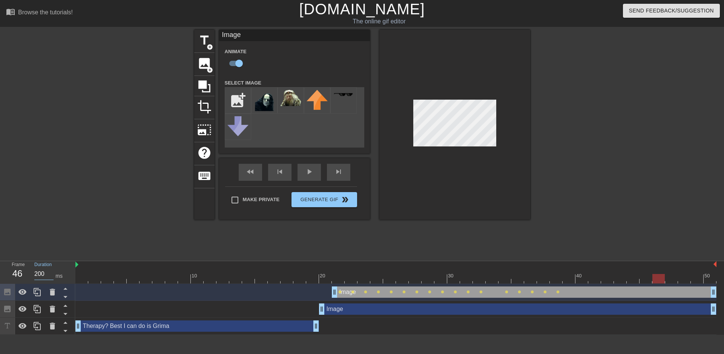
click at [670, 277] on div at bounding box center [395, 278] width 641 height 9
click at [36, 272] on input "200" at bounding box center [43, 274] width 19 height 12
paste input "1"
click at [687, 279] on div at bounding box center [395, 278] width 641 height 9
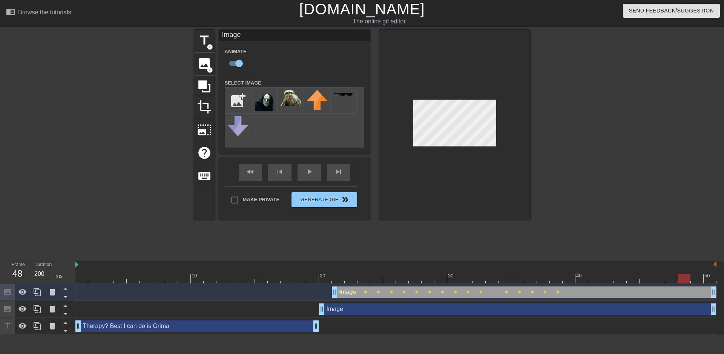
click at [41, 275] on input "200" at bounding box center [43, 274] width 19 height 12
paste input "1"
click at [691, 276] on div at bounding box center [395, 278] width 641 height 9
click at [37, 271] on input "200" at bounding box center [43, 274] width 19 height 12
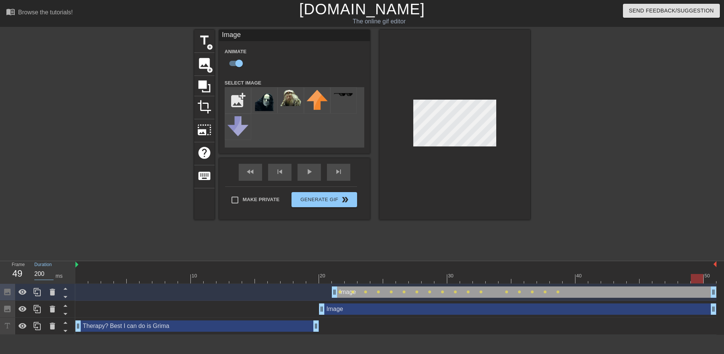
click at [37, 271] on input "200" at bounding box center [43, 274] width 19 height 12
paste input "1"
click at [711, 279] on div at bounding box center [395, 278] width 641 height 9
click at [43, 272] on input "200" at bounding box center [43, 274] width 19 height 12
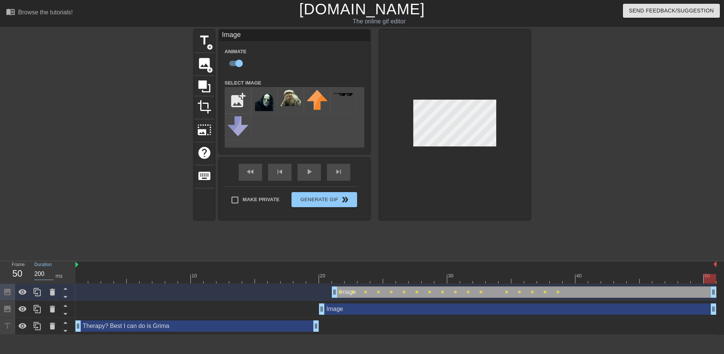
paste input "1"
click at [306, 172] on div "play_arrow" at bounding box center [309, 172] width 23 height 17
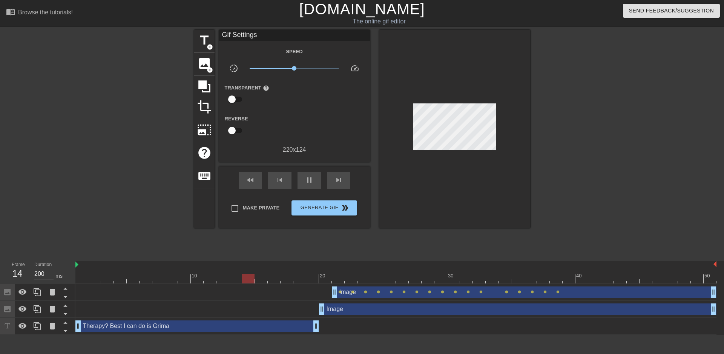
click at [501, 275] on div at bounding box center [395, 278] width 641 height 9
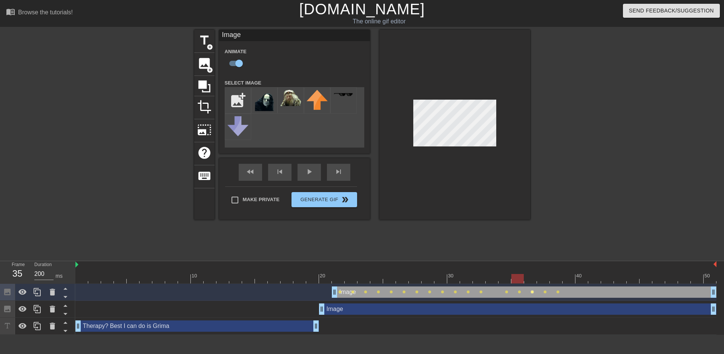
click at [532, 292] on span "lens" at bounding box center [532, 291] width 3 height 3
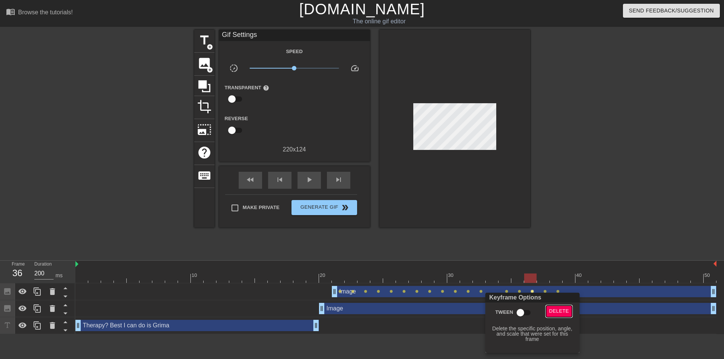
click at [559, 310] on span "Delete" at bounding box center [559, 311] width 20 height 9
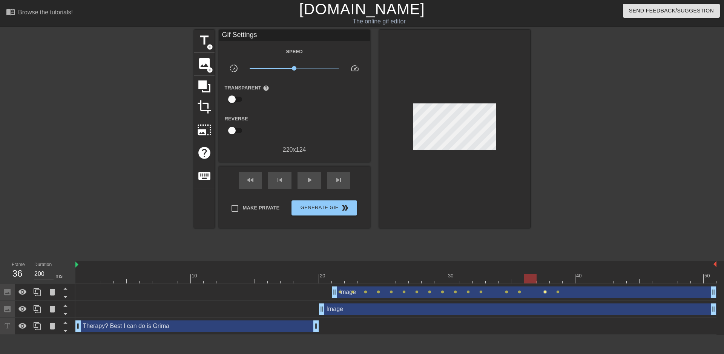
click at [544, 292] on span "lens" at bounding box center [545, 291] width 3 height 3
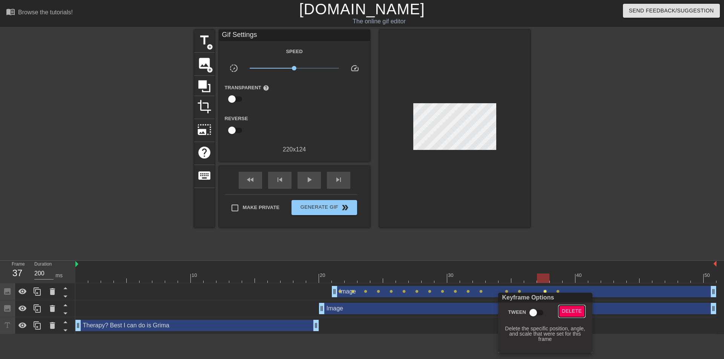
click at [562, 311] on button "Delete" at bounding box center [572, 312] width 26 height 12
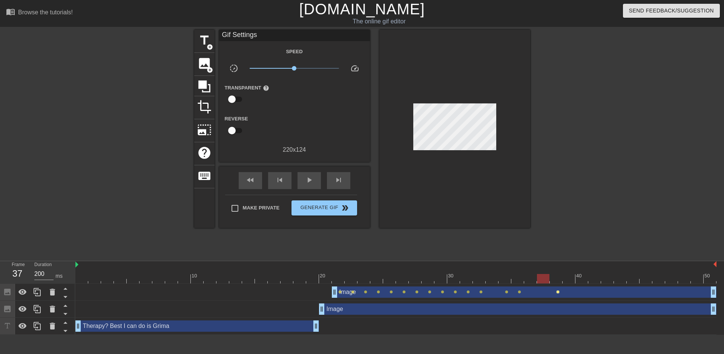
click at [558, 293] on span "lens" at bounding box center [557, 291] width 3 height 3
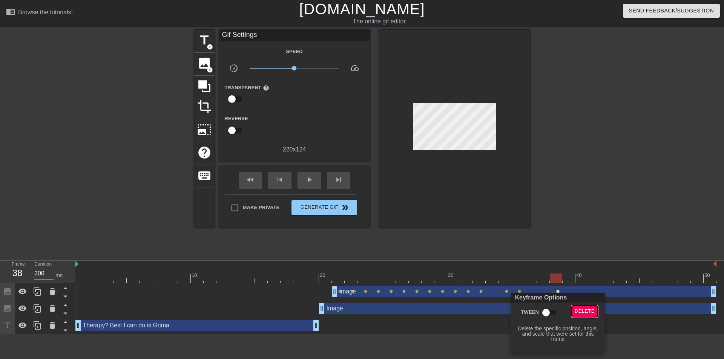
click at [576, 309] on span "Delete" at bounding box center [585, 311] width 20 height 9
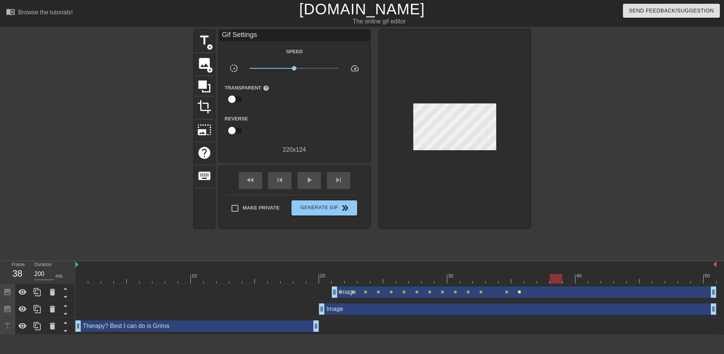
click at [519, 292] on span "lens" at bounding box center [519, 291] width 3 height 3
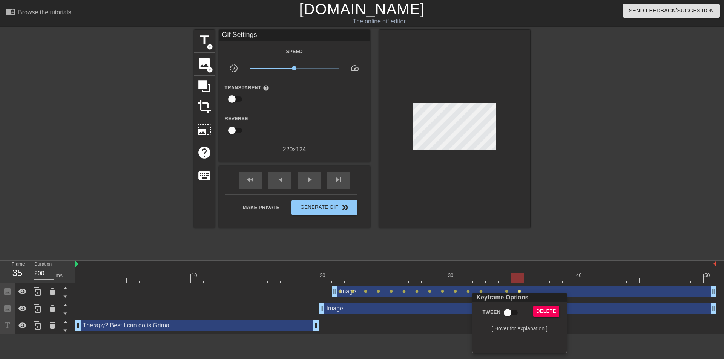
click at [546, 268] on div at bounding box center [362, 179] width 724 height 359
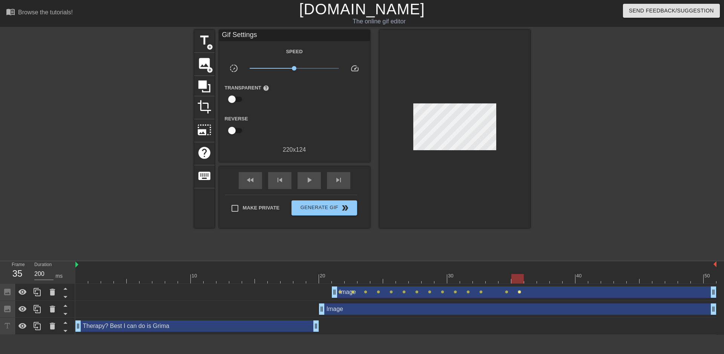
click at [519, 292] on span "lens" at bounding box center [519, 291] width 3 height 3
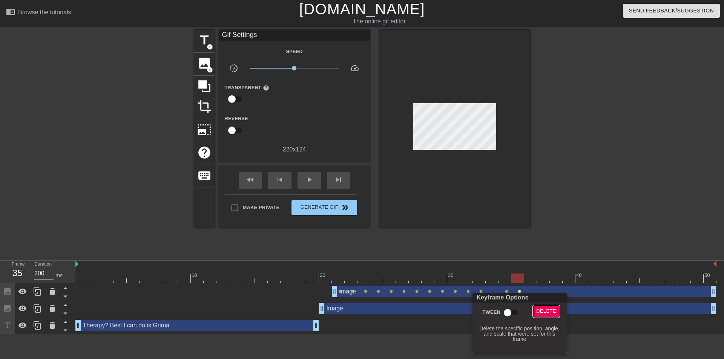
click at [541, 309] on span "Delete" at bounding box center [546, 311] width 20 height 9
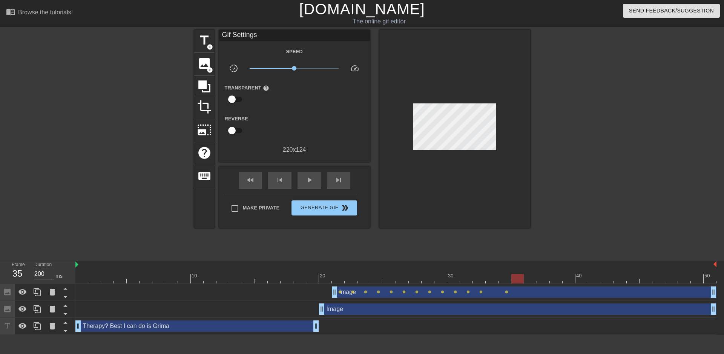
click at [507, 294] on div "Image drag_handle drag_handle" at bounding box center [524, 291] width 385 height 11
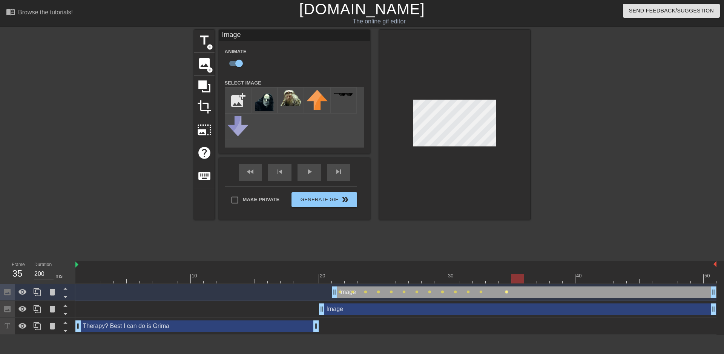
click at [507, 292] on span "lens" at bounding box center [506, 291] width 3 height 3
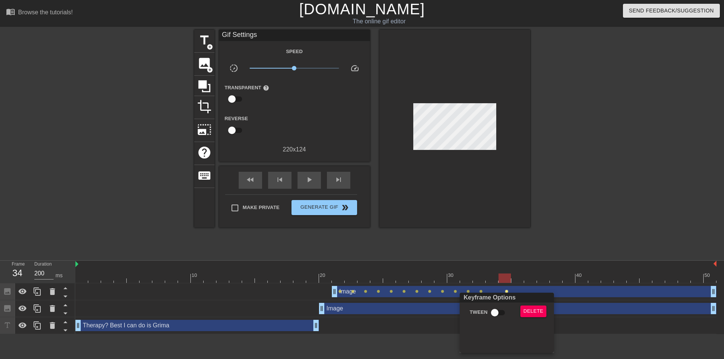
click at [482, 292] on div at bounding box center [362, 179] width 724 height 359
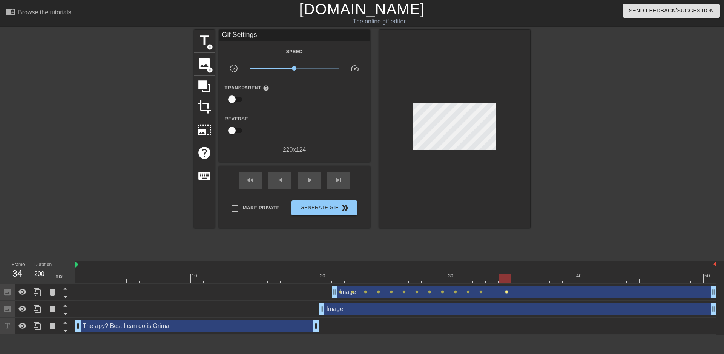
click at [507, 292] on span "lens" at bounding box center [506, 291] width 3 height 3
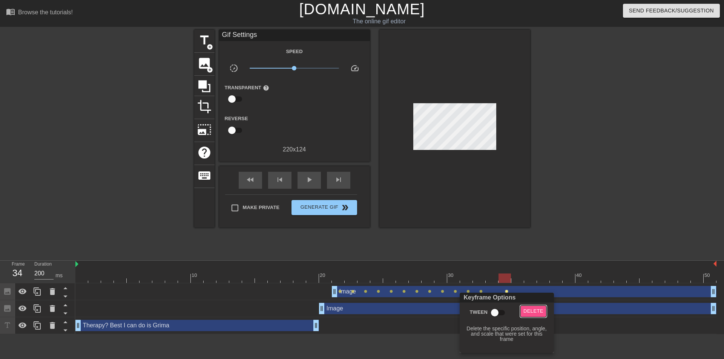
click at [524, 309] on span "Delete" at bounding box center [534, 311] width 20 height 9
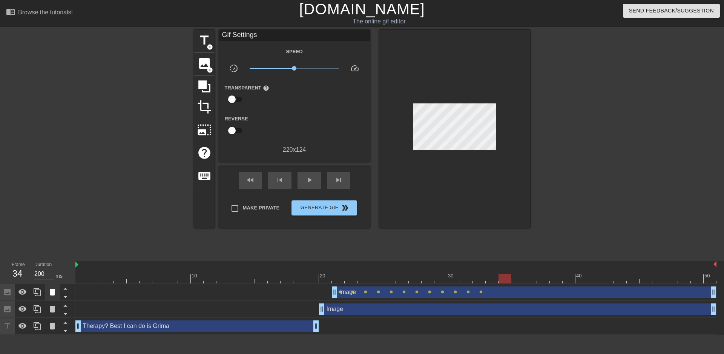
click at [52, 295] on icon at bounding box center [52, 292] width 5 height 7
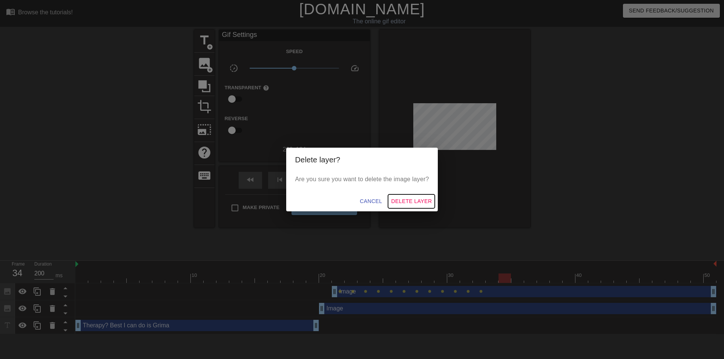
click at [410, 202] on span "Delete Layer" at bounding box center [411, 201] width 41 height 9
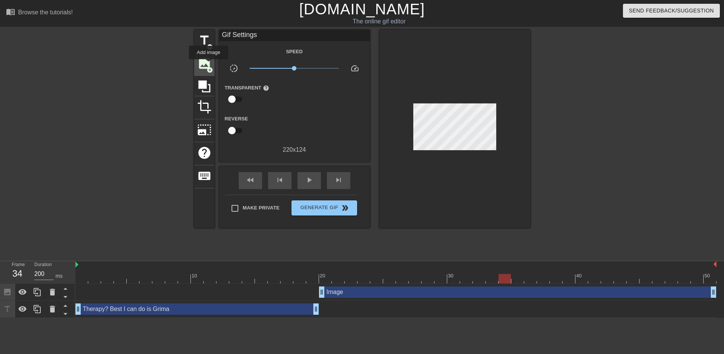
click at [209, 65] on span "image" at bounding box center [204, 63] width 14 height 14
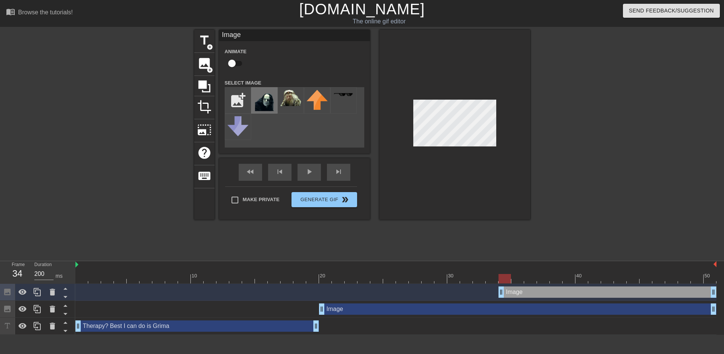
click at [264, 103] on img at bounding box center [264, 103] width 21 height 26
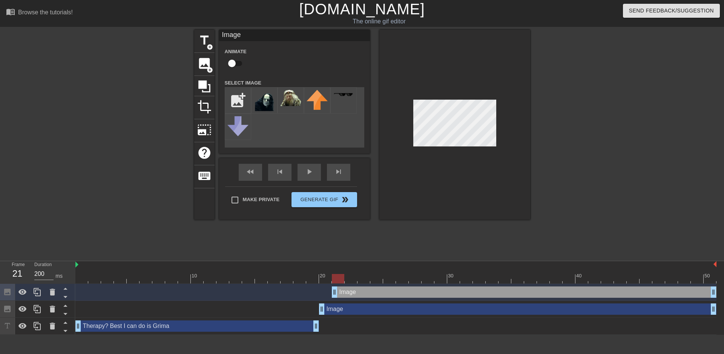
drag, startPoint x: 499, startPoint y: 291, endPoint x: 331, endPoint y: 293, distance: 168.6
click at [331, 293] on div "Image drag_handle drag_handle" at bounding box center [395, 291] width 641 height 11
drag, startPoint x: 339, startPoint y: 279, endPoint x: 330, endPoint y: 279, distance: 9.1
click at [330, 279] on div at bounding box center [325, 278] width 12 height 9
click at [336, 277] on div at bounding box center [395, 278] width 641 height 9
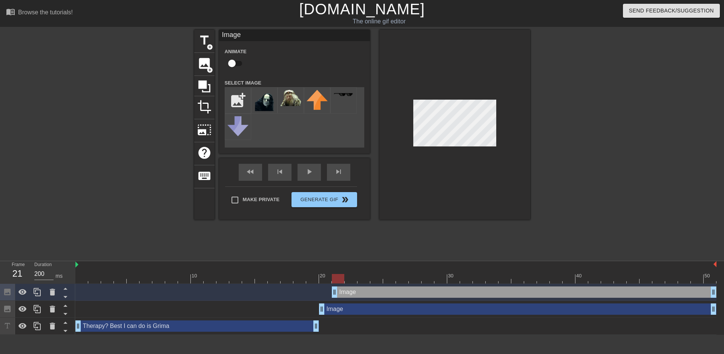
click at [444, 154] on div at bounding box center [454, 125] width 151 height 190
click at [484, 92] on div at bounding box center [454, 125] width 151 height 190
type input "20"
click at [683, 277] on div at bounding box center [395, 278] width 641 height 9
click at [238, 62] on input "checkbox" at bounding box center [231, 63] width 43 height 14
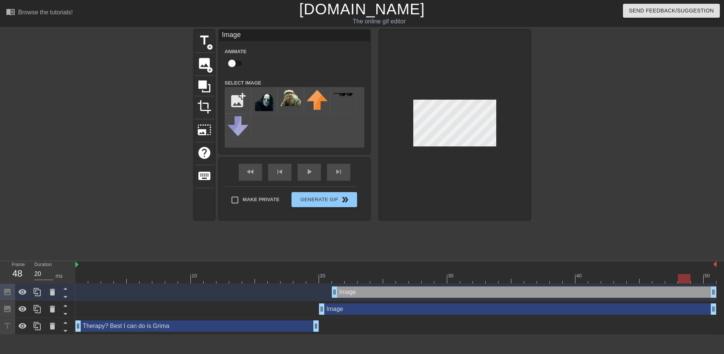
checkbox input "true"
click at [684, 279] on div at bounding box center [684, 278] width 12 height 9
click at [340, 292] on span "lens" at bounding box center [339, 291] width 3 height 3
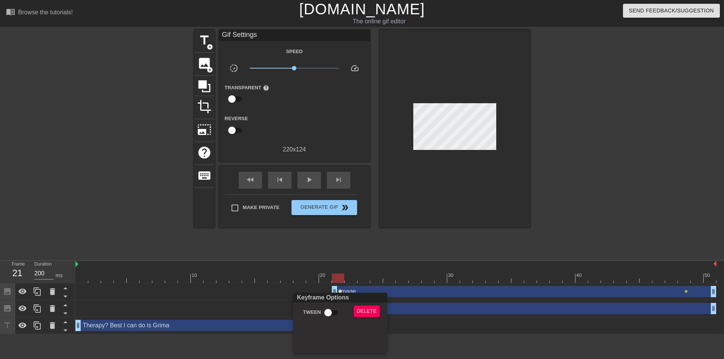
click at [409, 273] on div at bounding box center [362, 179] width 724 height 359
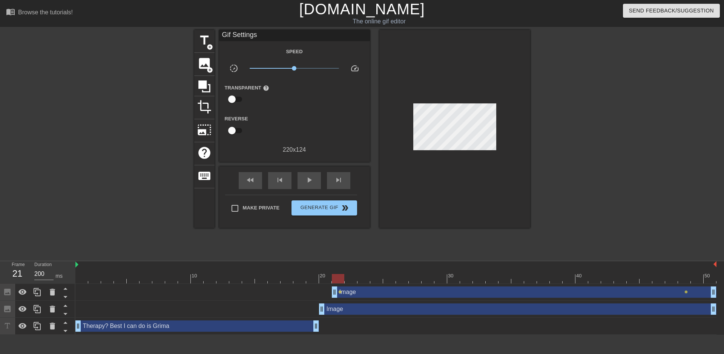
click at [338, 275] on div at bounding box center [338, 278] width 12 height 9
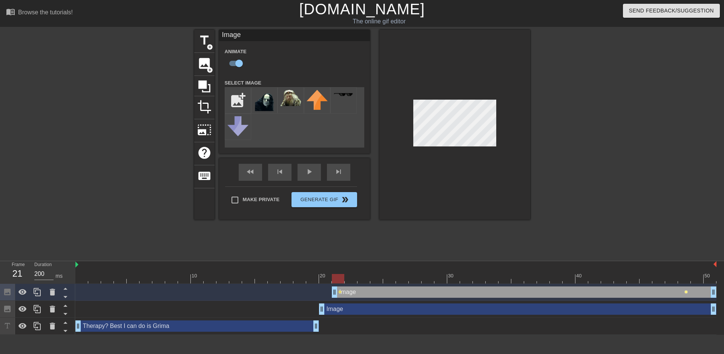
click at [687, 292] on span "lens" at bounding box center [686, 291] width 3 height 3
type input "20"
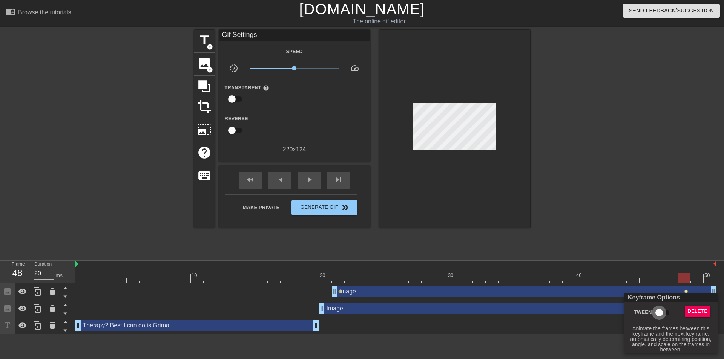
click at [659, 313] on input "Tween" at bounding box center [659, 313] width 43 height 14
checkbox input "true"
click at [619, 190] on div at bounding box center [362, 179] width 724 height 359
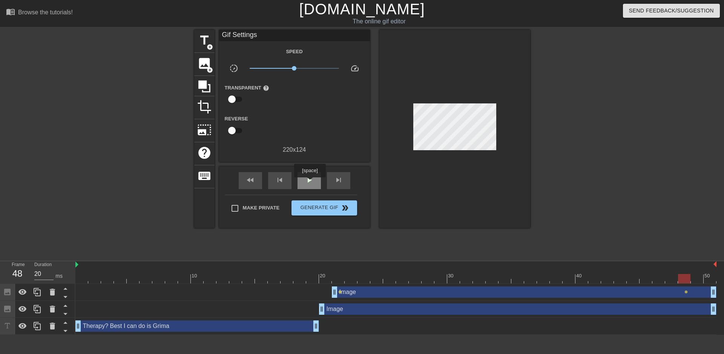
click at [310, 183] on span "play_arrow" at bounding box center [309, 179] width 9 height 9
click at [310, 183] on span "pause" at bounding box center [309, 179] width 9 height 9
click at [340, 292] on span "lens" at bounding box center [339, 291] width 3 height 3
type input "200"
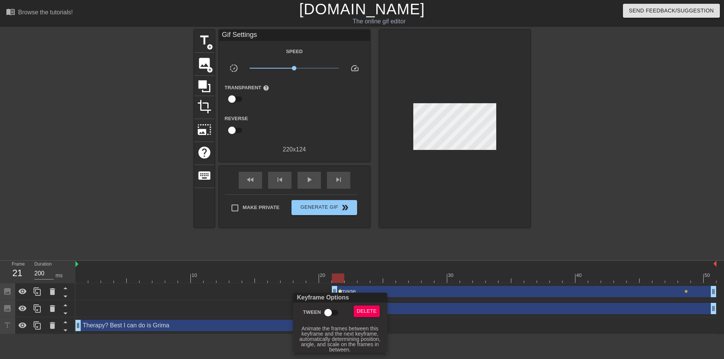
click at [327, 312] on input "Tween" at bounding box center [328, 313] width 43 height 14
checkbox input "true"
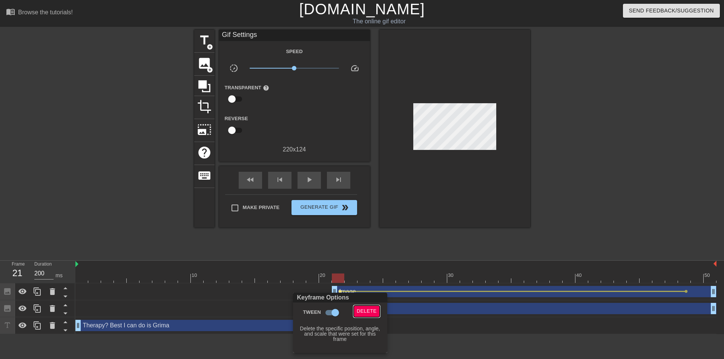
click at [363, 313] on span "Delete" at bounding box center [367, 311] width 20 height 9
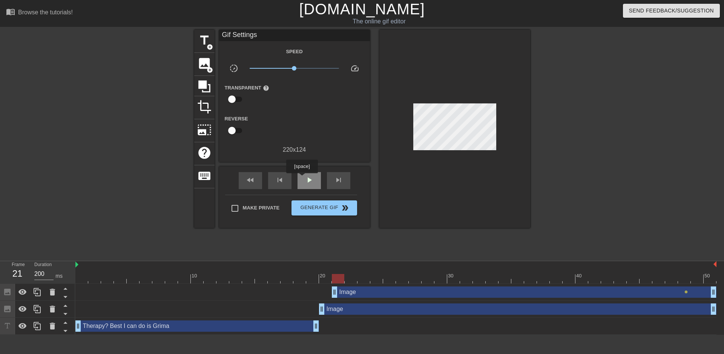
click at [302, 178] on div "play_arrow" at bounding box center [309, 180] width 23 height 17
click at [344, 293] on div "Image drag_handle drag_handle" at bounding box center [524, 291] width 385 height 11
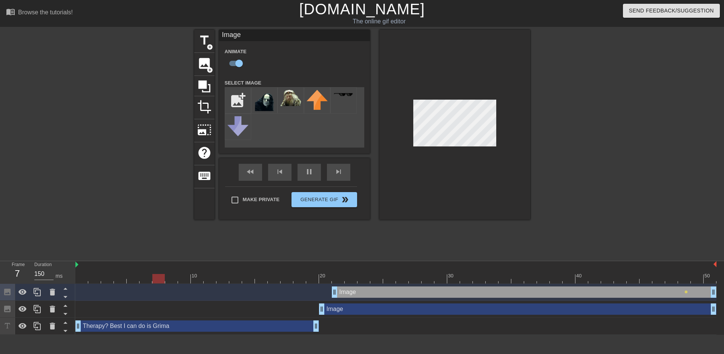
click at [355, 255] on div "title add_circle image add_circle crop photo_size_select_large help keyboard Im…" at bounding box center [362, 143] width 336 height 226
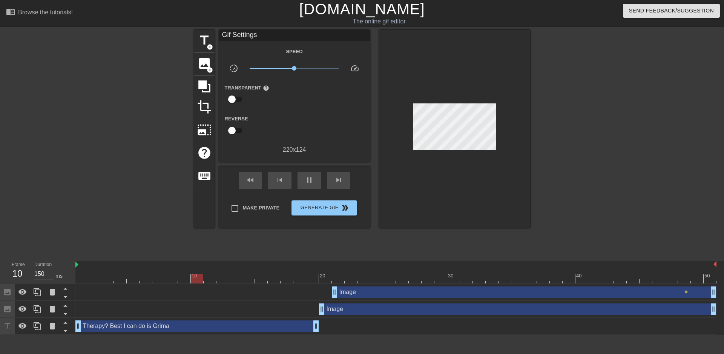
click at [343, 294] on div "Image drag_handle drag_handle" at bounding box center [524, 291] width 385 height 11
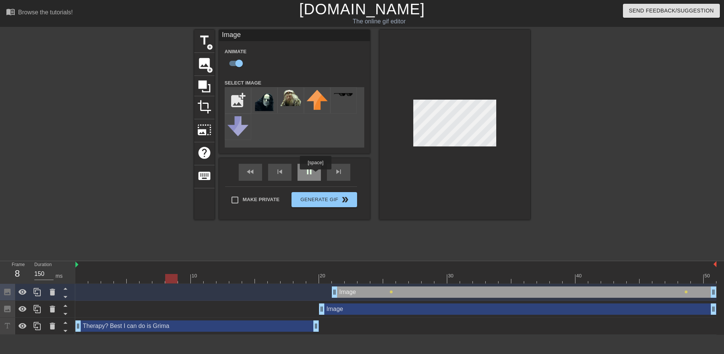
click at [315, 173] on div "pause" at bounding box center [309, 172] width 23 height 17
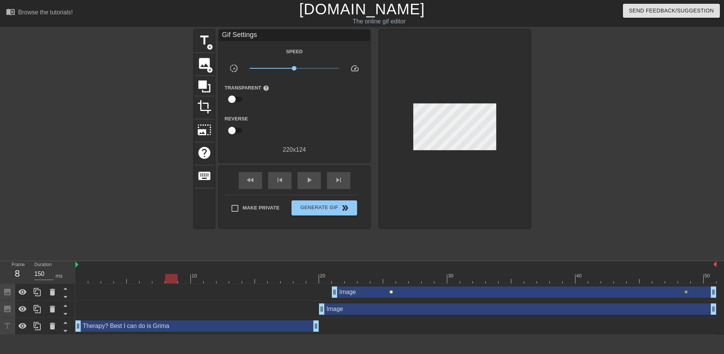
click at [390, 293] on span "lens" at bounding box center [391, 291] width 3 height 3
type input "200"
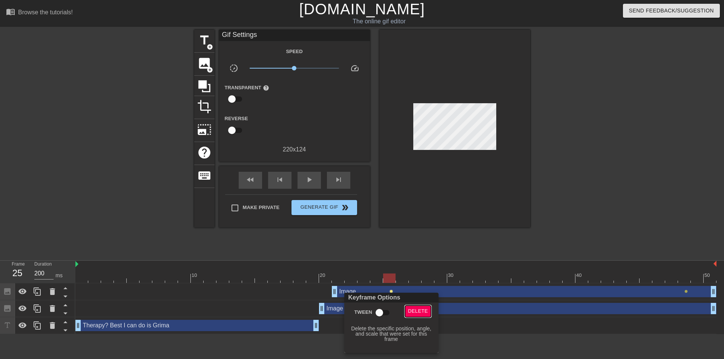
click at [409, 309] on span "Delete" at bounding box center [418, 311] width 20 height 9
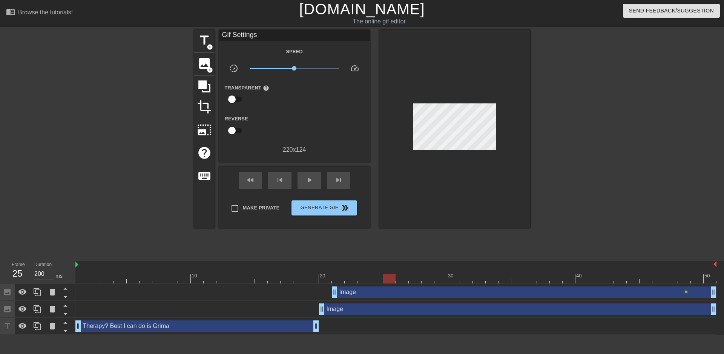
click at [350, 285] on div "Image drag_handle drag_handle lens" at bounding box center [395, 292] width 641 height 17
click at [349, 281] on div at bounding box center [395, 278] width 641 height 9
click at [336, 281] on div at bounding box center [395, 278] width 641 height 9
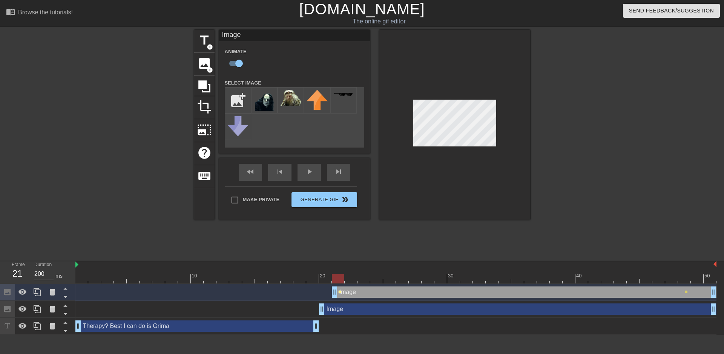
click at [339, 293] on span "lens" at bounding box center [339, 291] width 3 height 3
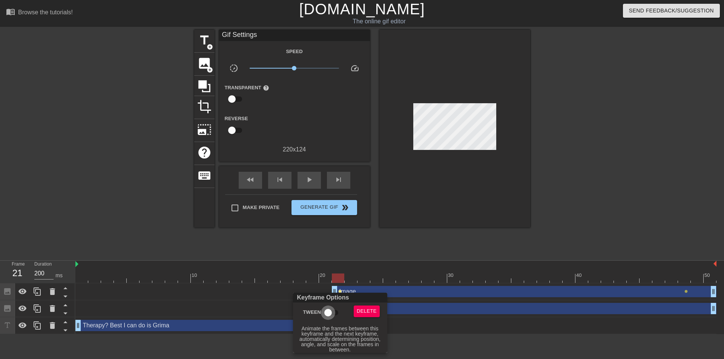
click at [331, 308] on input "Tween" at bounding box center [328, 313] width 43 height 14
checkbox input "true"
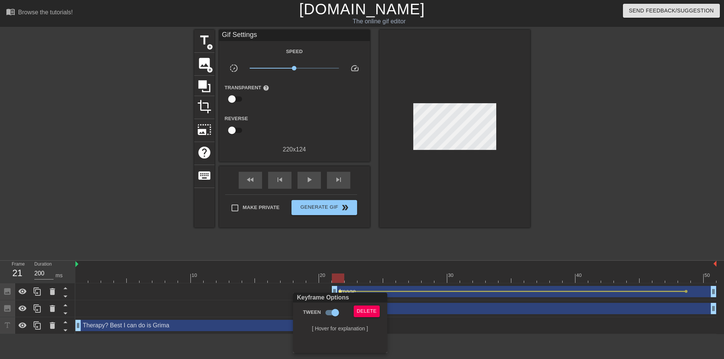
click at [392, 221] on div at bounding box center [362, 179] width 724 height 359
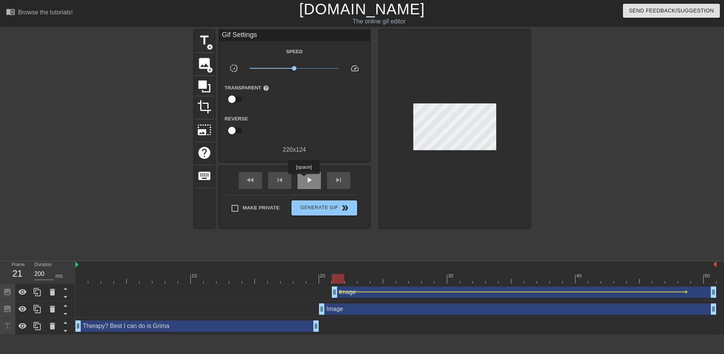
click at [304, 179] on div "play_arrow" at bounding box center [309, 180] width 23 height 17
click at [311, 181] on span "pause" at bounding box center [309, 179] width 9 height 9
click at [589, 276] on div at bounding box center [395, 278] width 641 height 9
click at [579, 277] on div at bounding box center [395, 278] width 641 height 9
click at [561, 276] on div at bounding box center [395, 278] width 641 height 9
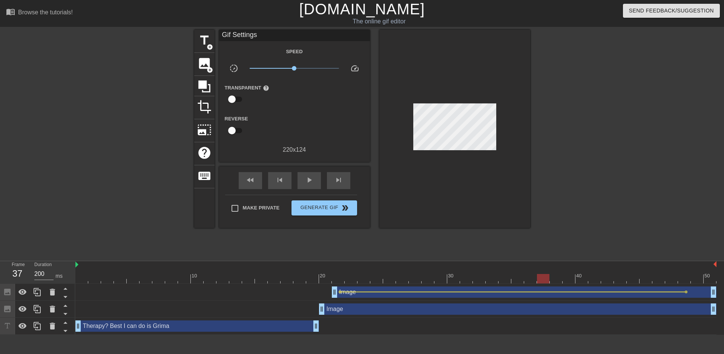
click at [539, 277] on div at bounding box center [395, 278] width 641 height 9
click at [566, 277] on div at bounding box center [395, 278] width 641 height 9
click at [579, 277] on div at bounding box center [395, 278] width 641 height 9
click at [573, 276] on div at bounding box center [395, 278] width 641 height 9
click at [551, 272] on div at bounding box center [552, 276] width 2 height 8
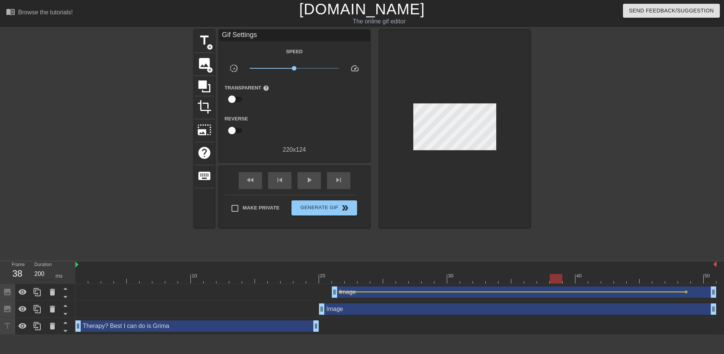
click at [35, 275] on input "200" at bounding box center [43, 274] width 19 height 12
click at [44, 273] on input "200" at bounding box center [43, 274] width 19 height 12
click at [43, 273] on input "200" at bounding box center [43, 274] width 19 height 12
click at [41, 274] on input "200" at bounding box center [43, 274] width 19 height 12
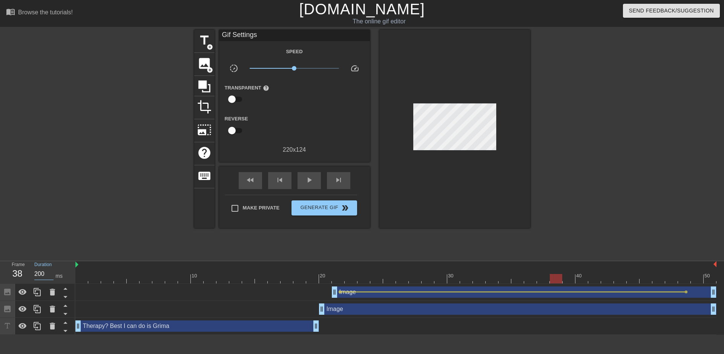
click at [41, 274] on input "200" at bounding box center [43, 274] width 19 height 12
click at [568, 279] on div at bounding box center [395, 278] width 641 height 9
click at [37, 274] on input "20" at bounding box center [43, 274] width 19 height 12
paste input "0"
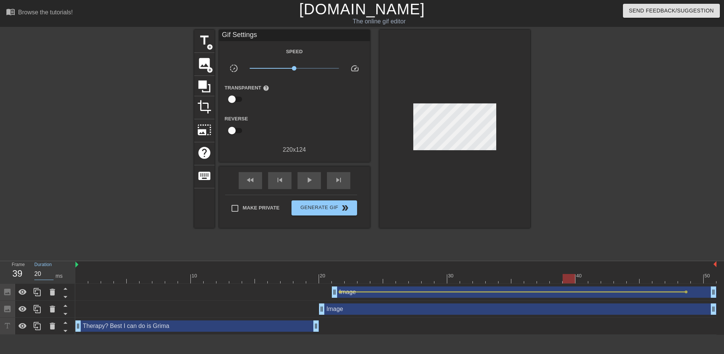
click at [582, 273] on div "40" at bounding box center [579, 276] width 7 height 8
click at [41, 275] on input "20" at bounding box center [43, 274] width 19 height 12
paste input "0"
click at [596, 281] on div at bounding box center [395, 278] width 641 height 9
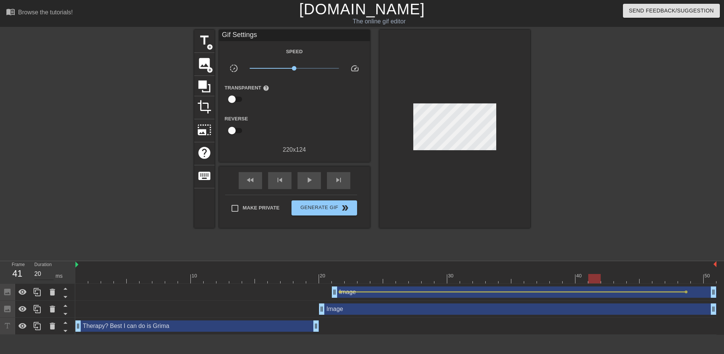
click at [41, 274] on input "20" at bounding box center [43, 274] width 19 height 12
paste input "0"
click at [610, 279] on div at bounding box center [395, 278] width 641 height 9
click at [38, 274] on input "20" at bounding box center [43, 274] width 19 height 12
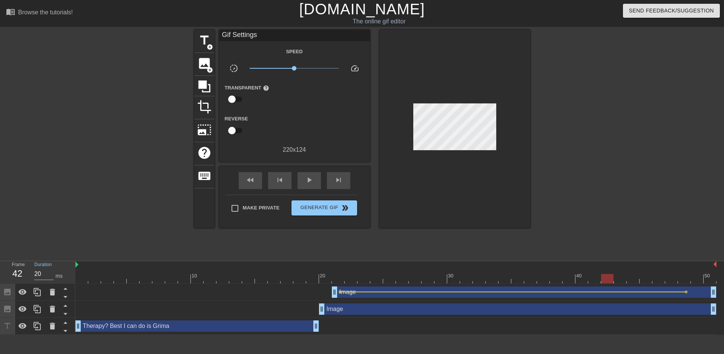
click at [38, 274] on input "20" at bounding box center [43, 274] width 19 height 12
paste input "0"
click at [623, 278] on div at bounding box center [395, 278] width 641 height 9
click at [36, 269] on input "20" at bounding box center [43, 274] width 19 height 12
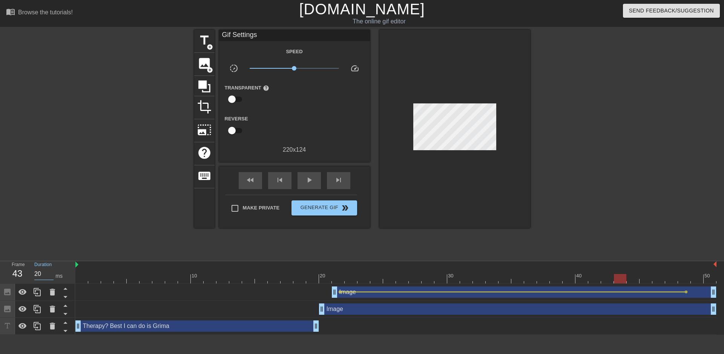
paste input "0"
click at [636, 280] on div at bounding box center [395, 278] width 641 height 9
click at [30, 271] on div "Duration 20 ms" at bounding box center [51, 272] width 45 height 22
click at [38, 270] on input "20" at bounding box center [43, 274] width 19 height 12
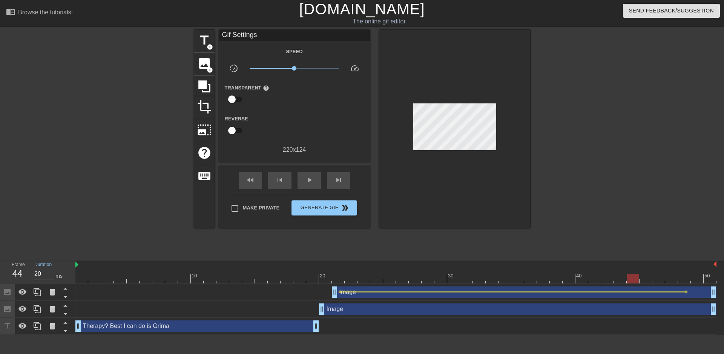
paste input "0"
click at [650, 278] on div at bounding box center [395, 278] width 641 height 9
click at [34, 271] on input "20" at bounding box center [43, 274] width 19 height 12
paste input "0"
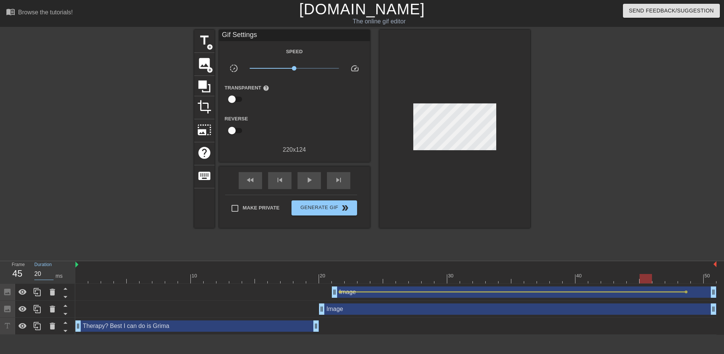
click at [661, 277] on div at bounding box center [395, 278] width 641 height 9
click at [36, 276] on input "20" at bounding box center [43, 274] width 19 height 12
paste input "0"
click at [676, 281] on div at bounding box center [395, 278] width 641 height 9
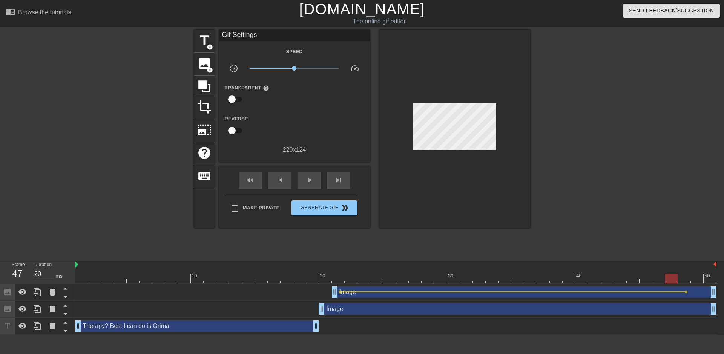
click at [37, 275] on input "20" at bounding box center [43, 274] width 19 height 12
paste input "0"
click at [687, 282] on div at bounding box center [395, 278] width 641 height 9
click at [37, 272] on input "20" at bounding box center [43, 274] width 19 height 12
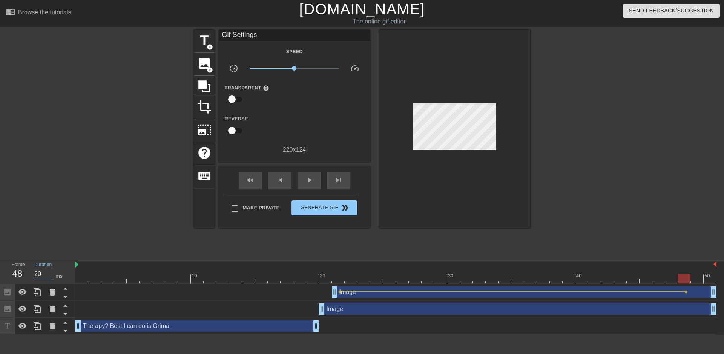
click at [37, 272] on input "20" at bounding box center [43, 274] width 19 height 12
paste input "0"
click at [305, 181] on span "play_arrow" at bounding box center [309, 179] width 9 height 9
type input "150"
click at [311, 207] on span "Generate Gif double_arrow" at bounding box center [324, 207] width 59 height 9
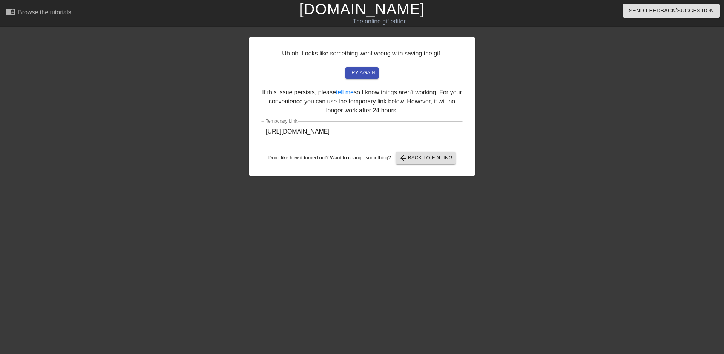
click at [415, 130] on input "[URL][DOMAIN_NAME]" at bounding box center [362, 131] width 203 height 21
